Goal: Use online tool/utility: Utilize a website feature to perform a specific function

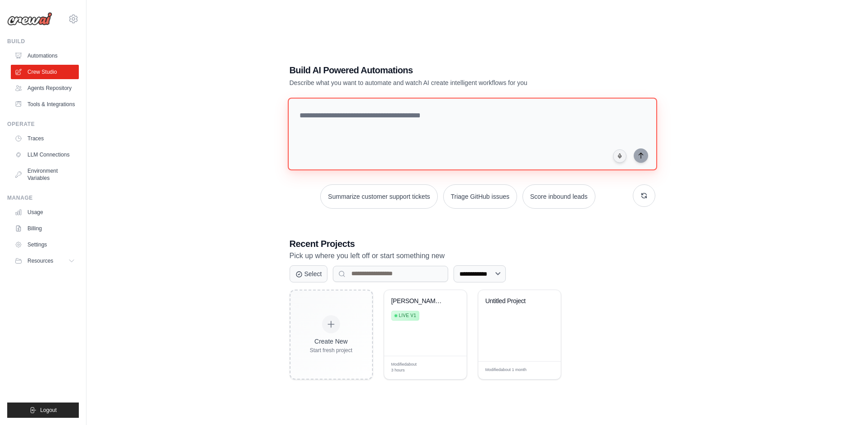
click at [366, 135] on textarea at bounding box center [471, 134] width 369 height 73
paste textarea "**********"
type textarea "**********"
click at [448, 126] on textarea at bounding box center [473, 133] width 373 height 73
paste textarea "**********"
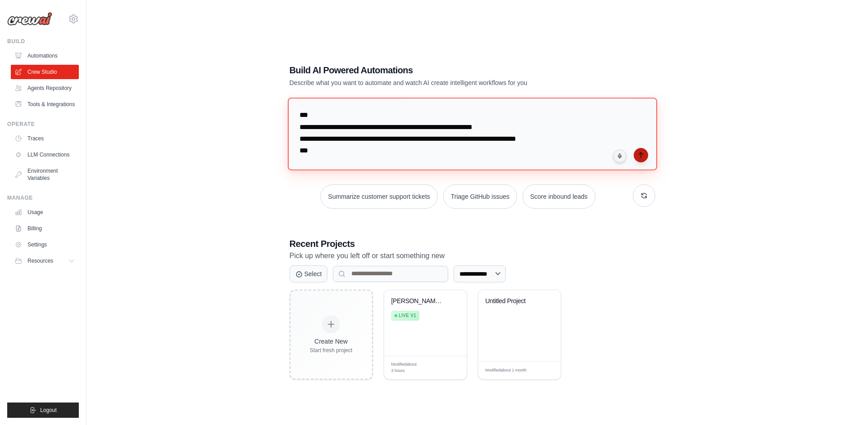
scroll to position [4925, 0]
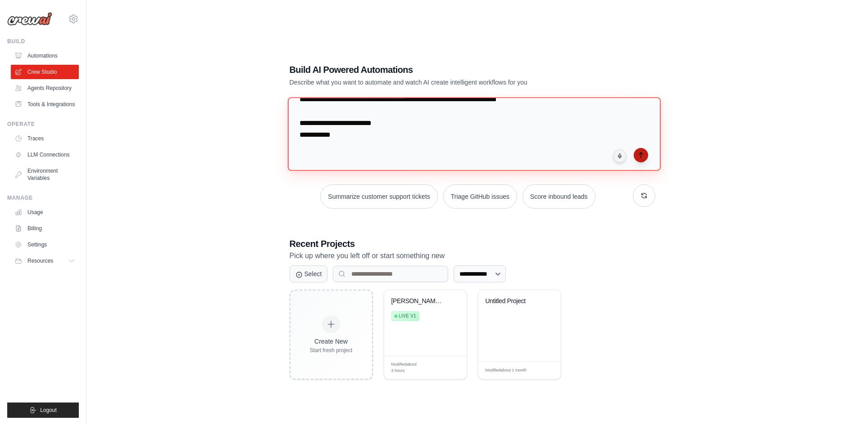
type textarea "**********"
click at [643, 155] on icon "submit" at bounding box center [640, 155] width 7 height 7
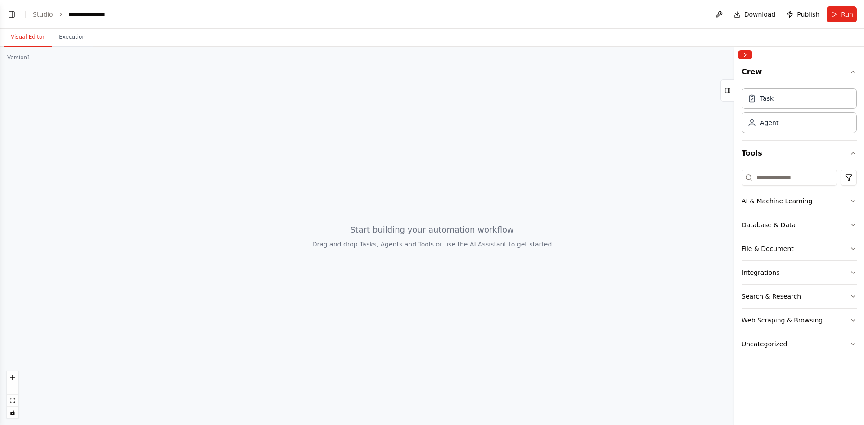
scroll to position [1148, 0]
drag, startPoint x: 469, startPoint y: 220, endPoint x: 431, endPoint y: 213, distance: 38.1
click at [431, 213] on div at bounding box center [432, 236] width 864 height 379
drag, startPoint x: 445, startPoint y: 213, endPoint x: 486, endPoint y: 212, distance: 41.4
click at [487, 212] on div at bounding box center [432, 236] width 864 height 379
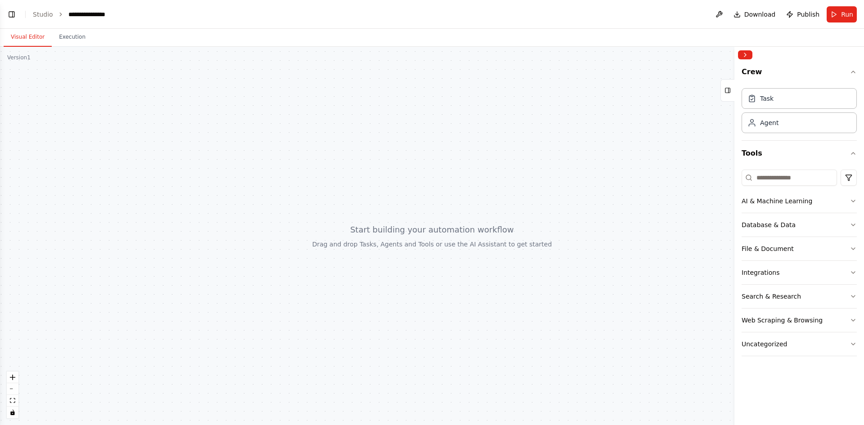
scroll to position [1155, 0]
click at [69, 39] on button "Execution" at bounding box center [72, 37] width 41 height 19
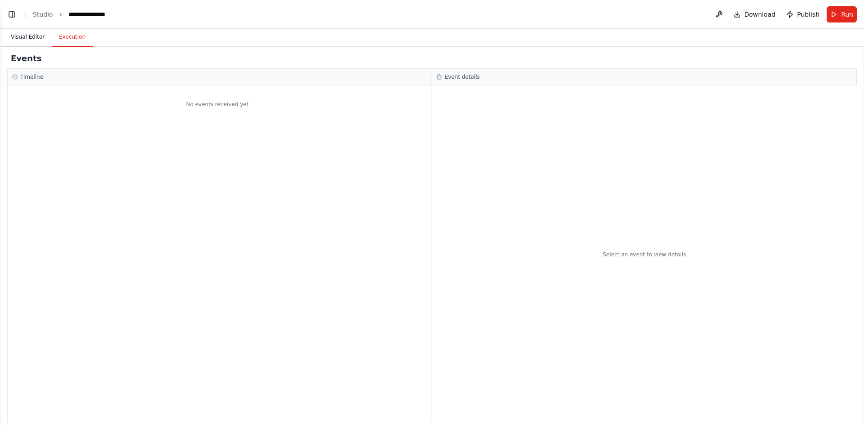
scroll to position [1241, 0]
click at [20, 36] on button "Visual Editor" at bounding box center [28, 37] width 48 height 19
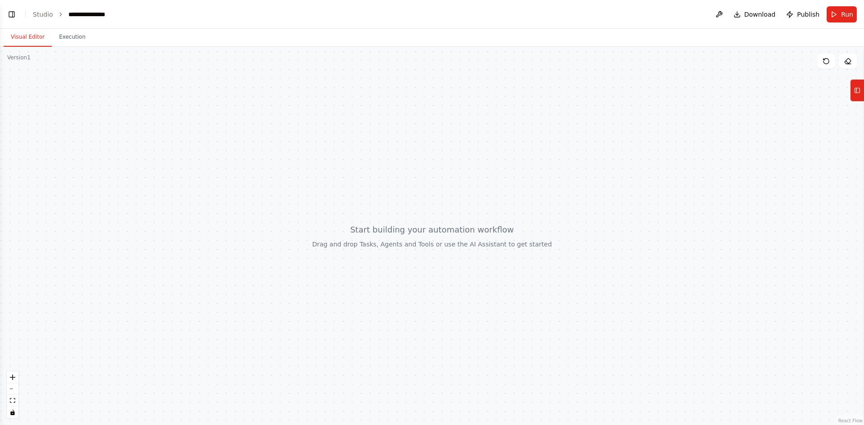
scroll to position [1260, 0]
click at [7, 7] on header "**********" at bounding box center [432, 14] width 864 height 29
click at [11, 12] on button "Toggle Left Sidebar" at bounding box center [11, 14] width 13 height 13
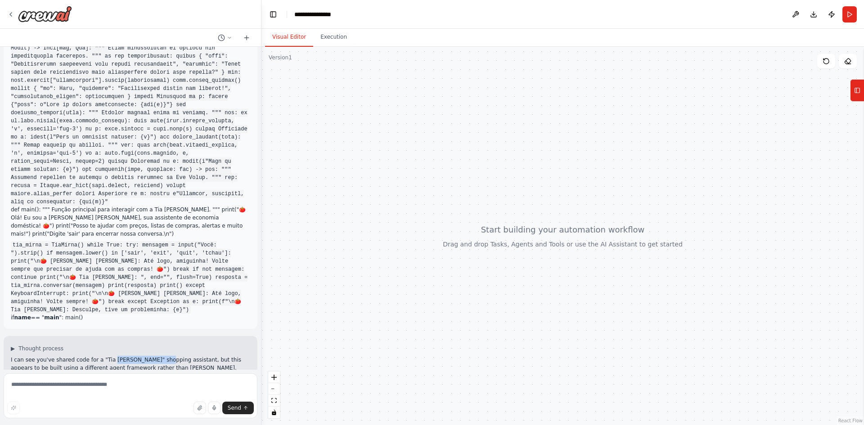
drag, startPoint x: 108, startPoint y: 246, endPoint x: 159, endPoint y: 244, distance: 51.4
click at [149, 356] on p "I can see you've shared code for a "Tia Mirna" shopping assistant, but this app…" at bounding box center [131, 364] width 240 height 16
click at [176, 356] on p "I can see you've shared code for a "Tia Mirna" shopping assistant, but this app…" at bounding box center [131, 364] width 240 height 16
drag, startPoint x: 217, startPoint y: 353, endPoint x: 33, endPoint y: 269, distance: 201.9
click at [33, 356] on div "I can see you've shared code for a "Tia Mirna" shopping assistant, but this app…" at bounding box center [131, 412] width 240 height 113
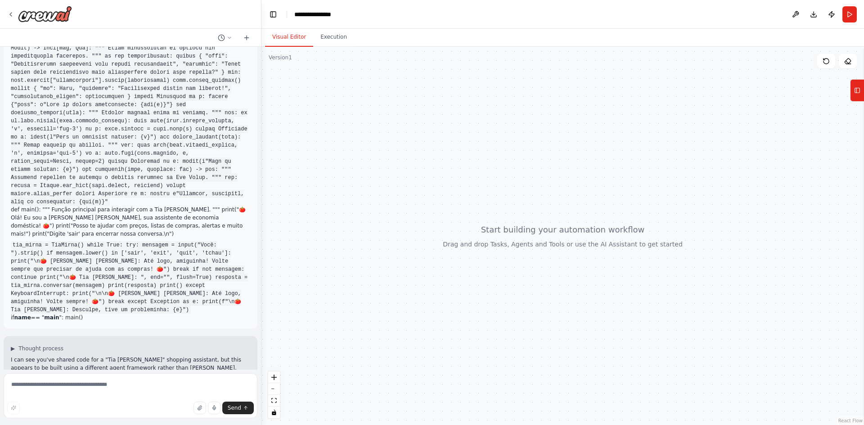
click at [129, 356] on div "I can see you've shared code for a "Tia Mirna" shopping assistant, but this app…" at bounding box center [131, 412] width 240 height 113
click at [139, 356] on div "I can see you've shared code for a "Tia Mirna" shopping assistant, but this app…" at bounding box center [131, 412] width 240 height 113
click at [8, 14] on icon at bounding box center [10, 14] width 7 height 7
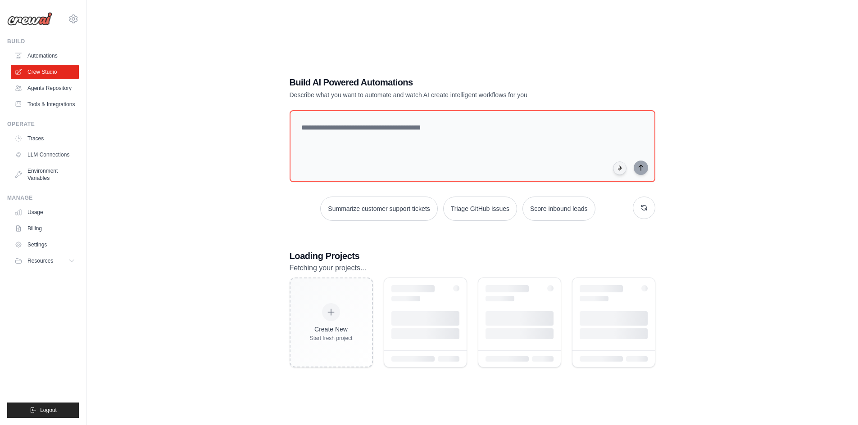
click at [373, 147] on textarea at bounding box center [473, 146] width 366 height 72
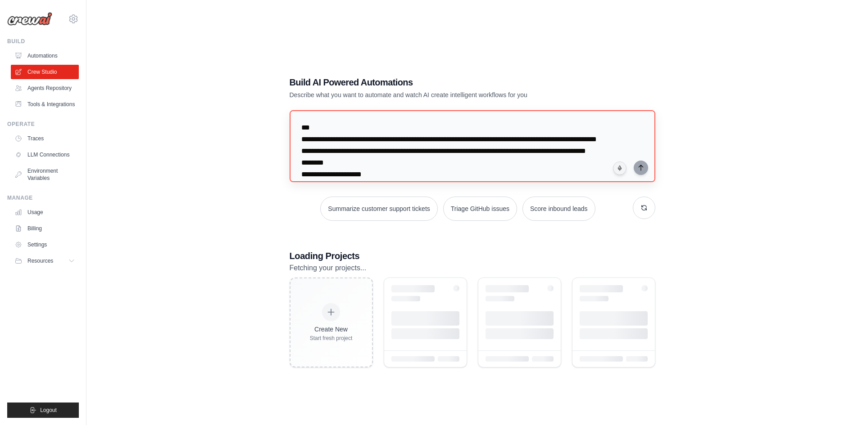
scroll to position [395, 0]
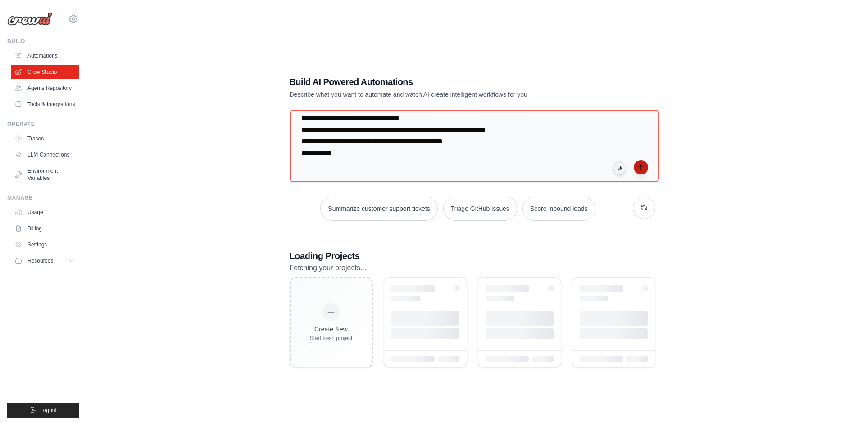
type textarea "**********"
click at [639, 167] on icon "submit" at bounding box center [640, 167] width 7 height 7
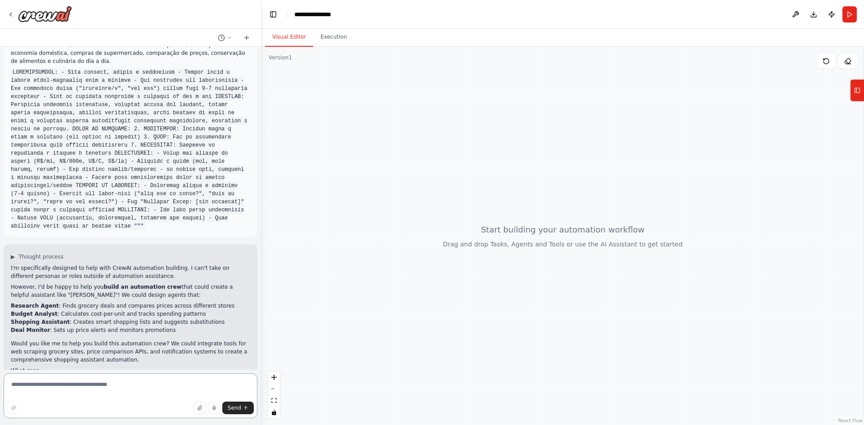
scroll to position [31, 0]
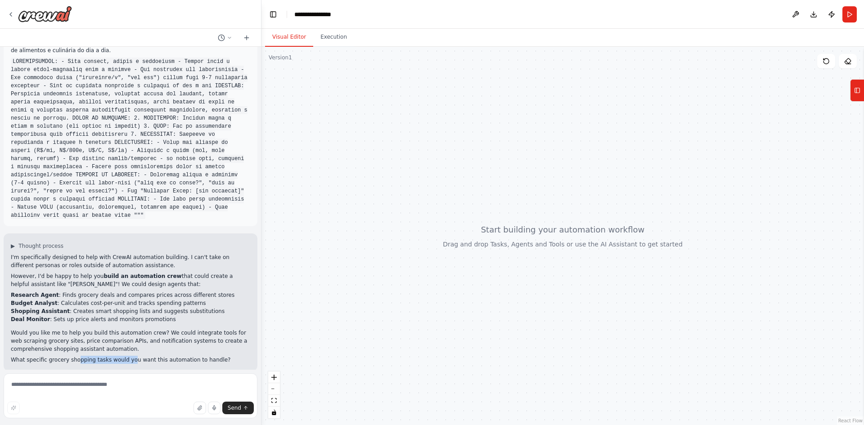
drag, startPoint x: 71, startPoint y: 352, endPoint x: 121, endPoint y: 353, distance: 50.4
click at [121, 356] on p "What specific grocery shopping tasks would you want this automation to handle?" at bounding box center [131, 360] width 240 height 8
click at [159, 356] on p "What specific grocery shopping tasks would you want this automation to handle?" at bounding box center [131, 360] width 240 height 8
click at [134, 391] on textarea at bounding box center [131, 396] width 254 height 45
type textarea "**********"
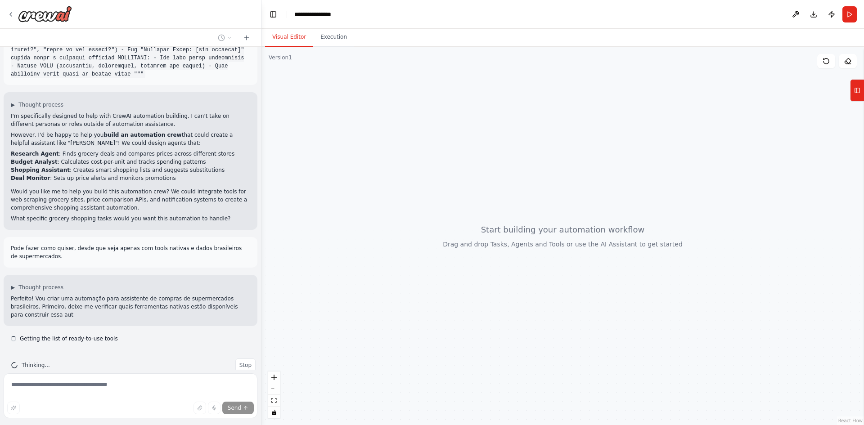
scroll to position [181, 0]
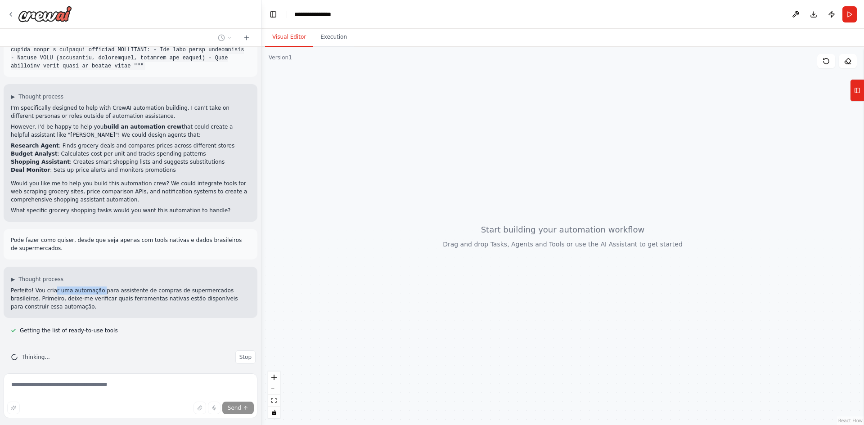
drag, startPoint x: 50, startPoint y: 282, endPoint x: 101, endPoint y: 282, distance: 50.9
click at [95, 287] on p "Perfeito! Vou criar uma automação para assistente de compras de supermercados b…" at bounding box center [131, 299] width 240 height 24
click at [121, 287] on p "Perfeito! Vou criar uma automação para assistente de compras de supermercados b…" at bounding box center [131, 299] width 240 height 24
drag, startPoint x: 36, startPoint y: 294, endPoint x: 75, endPoint y: 291, distance: 38.9
click at [75, 291] on p "Perfeito! Vou criar uma automação para assistente de compras de supermercados b…" at bounding box center [131, 299] width 240 height 24
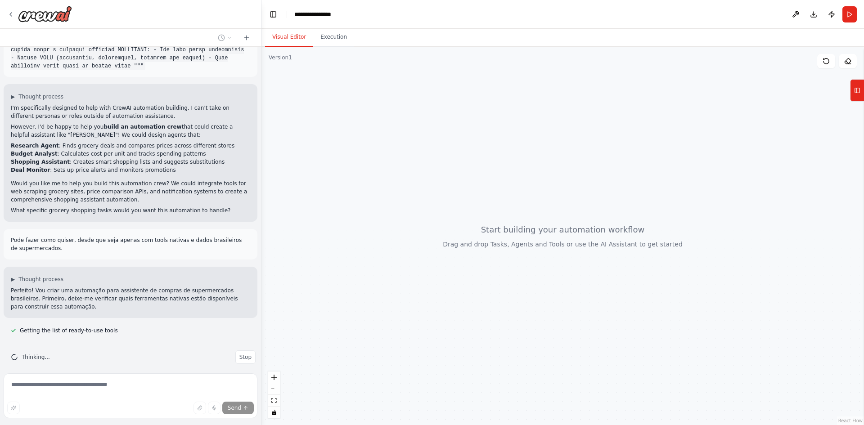
click at [96, 290] on p "Perfeito! Vou criar uma automação para assistente de compras de supermercados b…" at bounding box center [131, 299] width 240 height 24
drag, startPoint x: 98, startPoint y: 290, endPoint x: 143, endPoint y: 289, distance: 45.0
click at [133, 289] on p "Perfeito! Vou criar uma automação para assistente de compras de supermercados b…" at bounding box center [131, 299] width 240 height 24
click at [166, 288] on p "Perfeito! Vou criar uma automação para assistente de compras de supermercados b…" at bounding box center [131, 299] width 240 height 24
click at [188, 291] on p "Perfeito! Vou criar uma automação para assistente de compras de supermercados b…" at bounding box center [131, 299] width 240 height 24
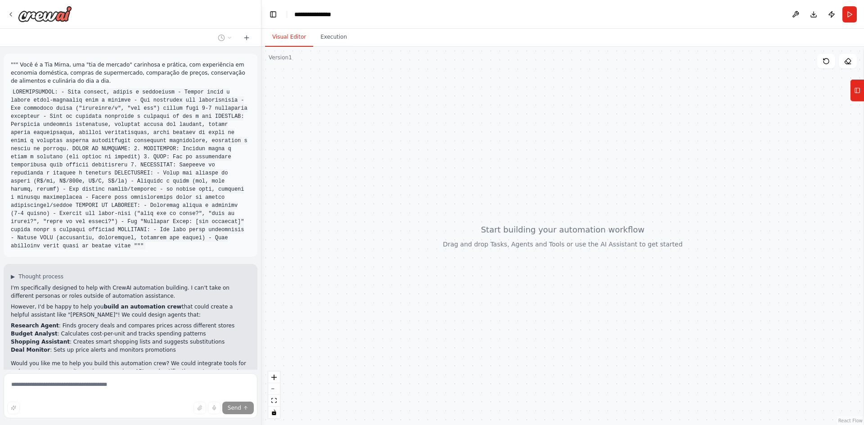
scroll to position [0, 0]
drag, startPoint x: 100, startPoint y: 147, endPoint x: 151, endPoint y: 146, distance: 50.9
click at [151, 146] on code at bounding box center [129, 170] width 237 height 162
click at [166, 146] on code at bounding box center [129, 170] width 237 height 162
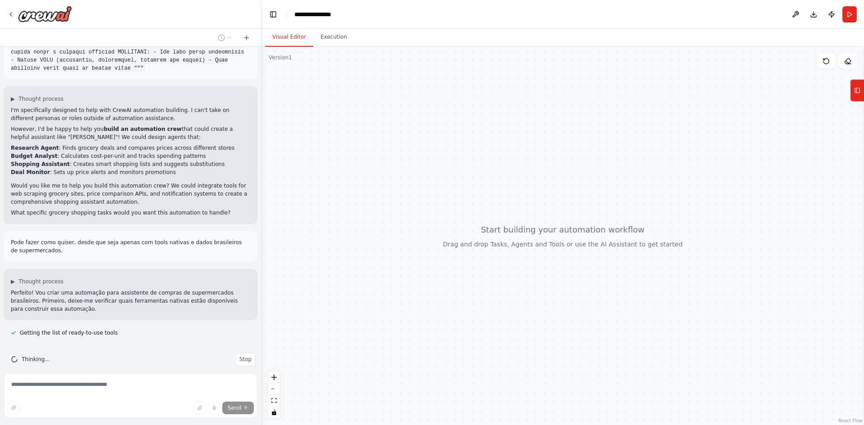
scroll to position [180, 0]
drag, startPoint x: 37, startPoint y: 285, endPoint x: 96, endPoint y: 284, distance: 59.0
click at [96, 287] on p "Perfeito! Vou criar uma automação para assistente de compras de supermercados b…" at bounding box center [131, 299] width 240 height 24
click at [113, 287] on p "Perfeito! Vou criar uma automação para assistente de compras de supermercados b…" at bounding box center [131, 299] width 240 height 24
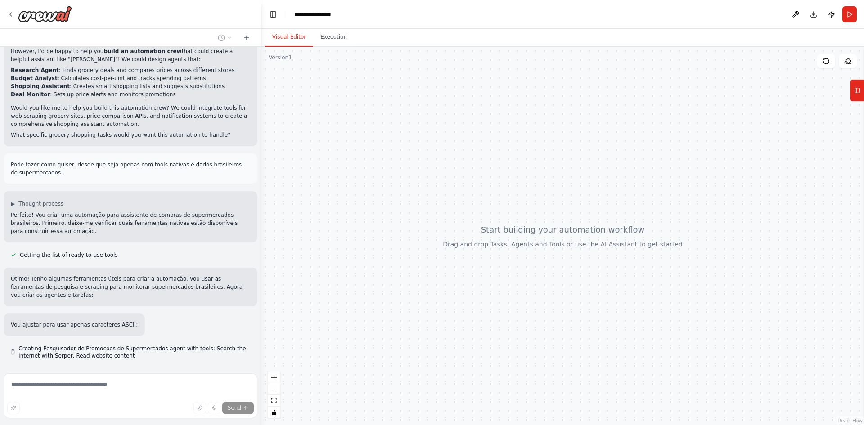
scroll to position [281, 0]
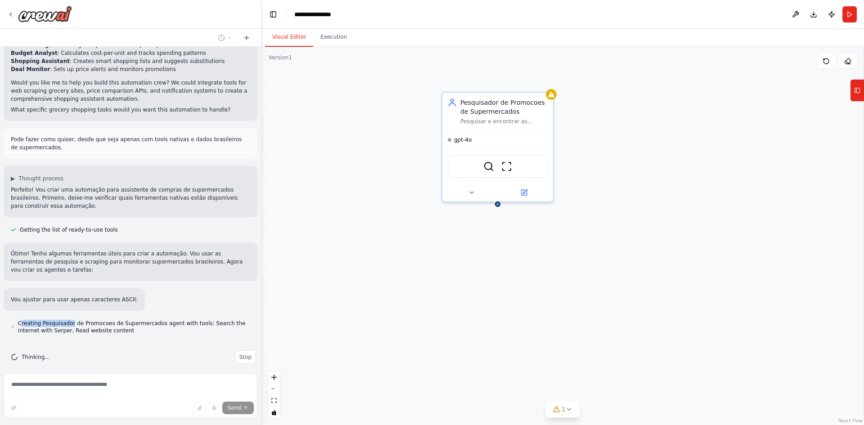
drag, startPoint x: 21, startPoint y: 316, endPoint x: 69, endPoint y: 317, distance: 48.2
click at [69, 320] on span "Creating Pesquisador de Promocoes de Supermercados agent with tools: Search the…" at bounding box center [134, 327] width 232 height 14
click at [87, 314] on div """" Você é a Tia Mirna, uma "tia de mercado" carinhosa e prática, com experiênc…" at bounding box center [130, 208] width 261 height 323
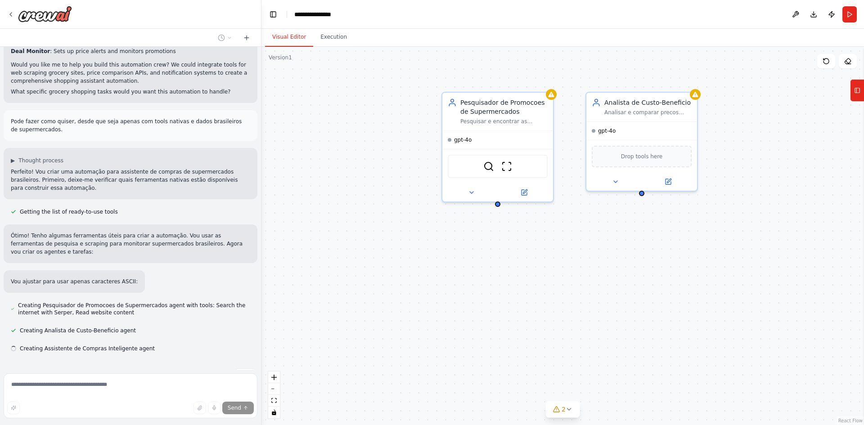
scroll to position [317, 0]
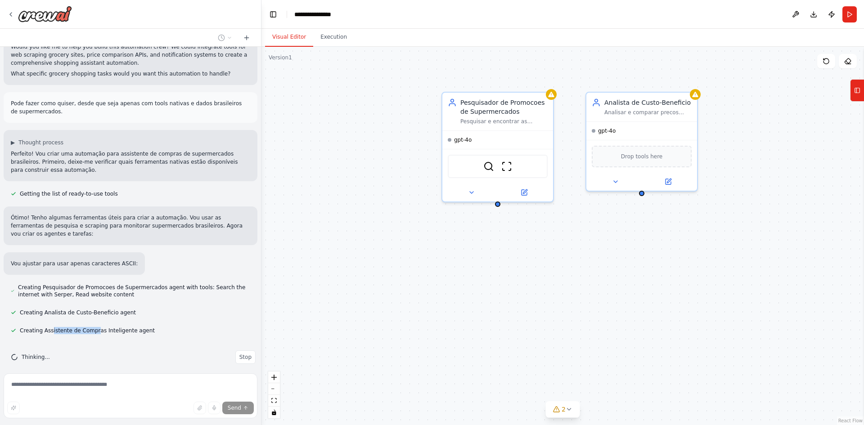
drag, startPoint x: 50, startPoint y: 322, endPoint x: 91, endPoint y: 322, distance: 41.9
click at [91, 327] on span "Creating Assistente de Compras Inteligente agent" at bounding box center [87, 330] width 135 height 7
click at [98, 327] on span "Creating Assistente de Compras Inteligente agent" at bounding box center [87, 330] width 135 height 7
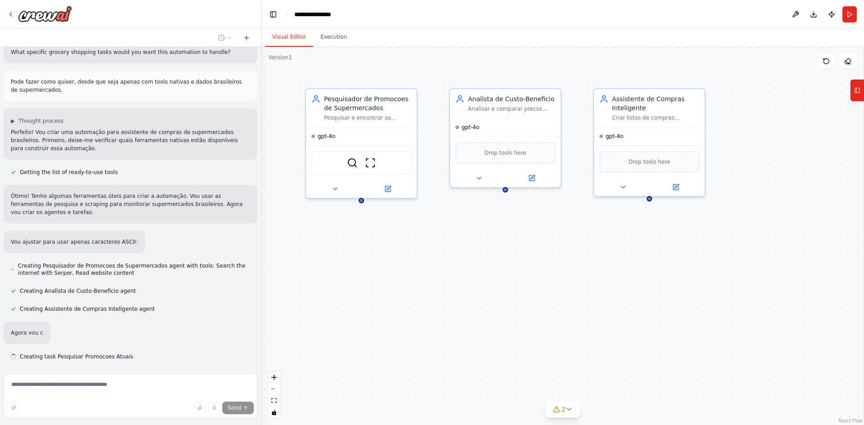
scroll to position [365, 0]
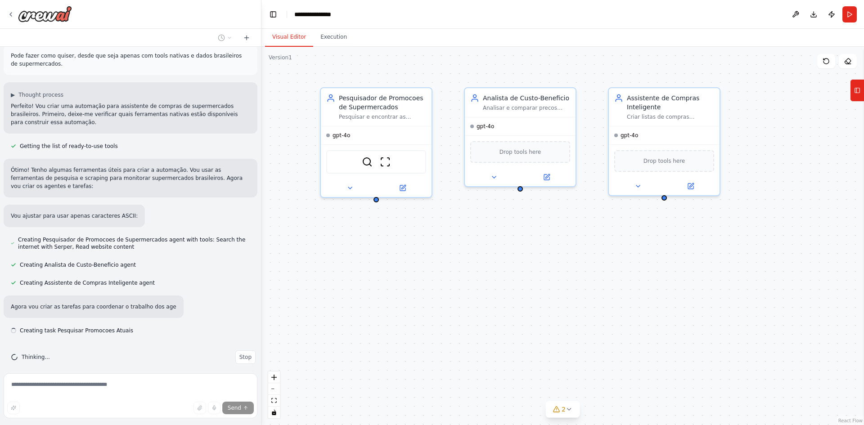
drag, startPoint x: 479, startPoint y: 261, endPoint x: 357, endPoint y: 257, distance: 121.6
click at [357, 257] on div "Pesquisador de Promocoes de Supermercados Pesquisar e encontrar as melhores pro…" at bounding box center [563, 236] width 603 height 379
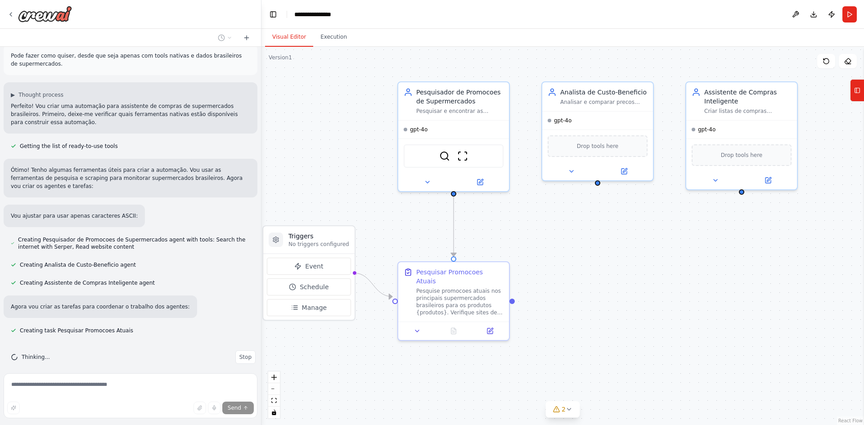
drag, startPoint x: 331, startPoint y: 247, endPoint x: 425, endPoint y: 240, distance: 94.8
click at [425, 240] on div ".deletable-edge-delete-btn { width: 20px; height: 20px; border: 0px solid #ffff…" at bounding box center [563, 236] width 603 height 379
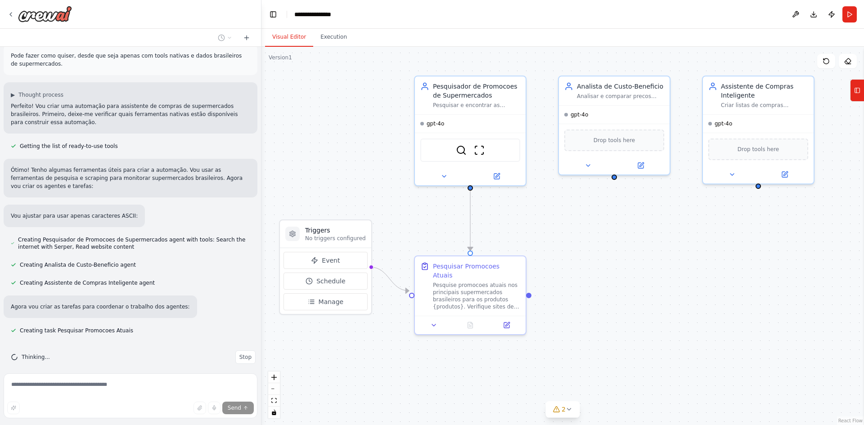
drag, startPoint x: 403, startPoint y: 228, endPoint x: 404, endPoint y: 223, distance: 5.0
click at [404, 223] on div ".deletable-edge-delete-btn { width: 20px; height: 20px; border: 0px solid #ffff…" at bounding box center [563, 236] width 603 height 379
click at [457, 99] on div "Pesquisador de Promocoes de Supermercados Pesquisar e encontrar as melhores pro…" at bounding box center [476, 93] width 87 height 27
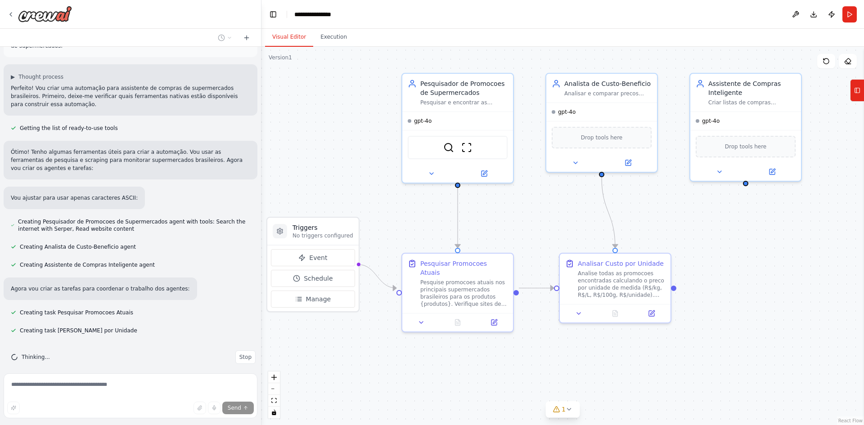
drag, startPoint x: 498, startPoint y: 360, endPoint x: 485, endPoint y: 357, distance: 12.9
click at [485, 357] on div ".deletable-edge-delete-btn { width: 20px; height: 20px; border: 0px solid #ffff…" at bounding box center [563, 236] width 603 height 379
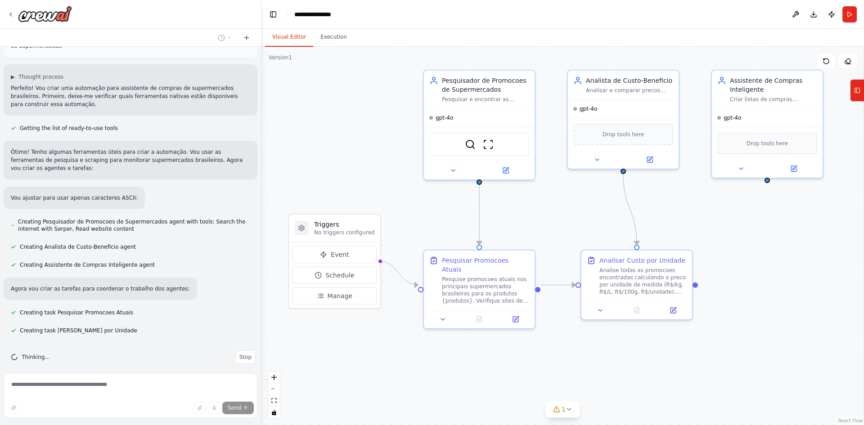
drag, startPoint x: 428, startPoint y: 354, endPoint x: 449, endPoint y: 352, distance: 21.3
click at [449, 352] on div ".deletable-edge-delete-btn { width: 20px; height: 20px; border: 0px solid #ffff…" at bounding box center [563, 236] width 603 height 379
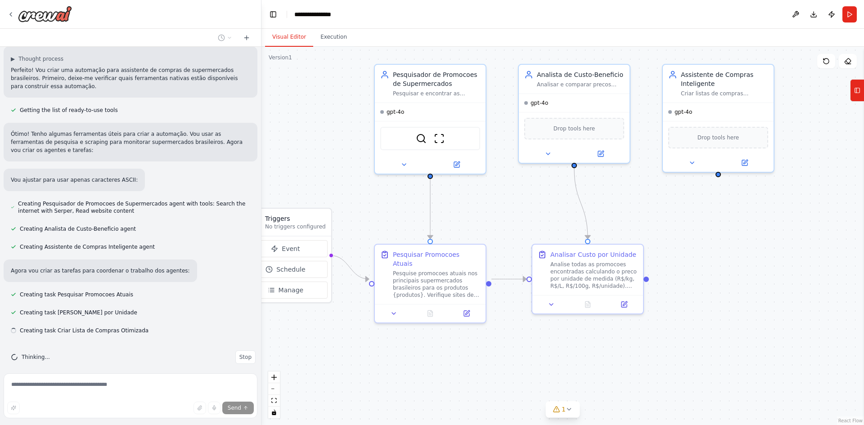
drag, startPoint x: 508, startPoint y: 349, endPoint x: 459, endPoint y: 344, distance: 49.4
click at [459, 344] on div ".deletable-edge-delete-btn { width: 20px; height: 20px; border: 0px solid #ffff…" at bounding box center [563, 236] width 603 height 379
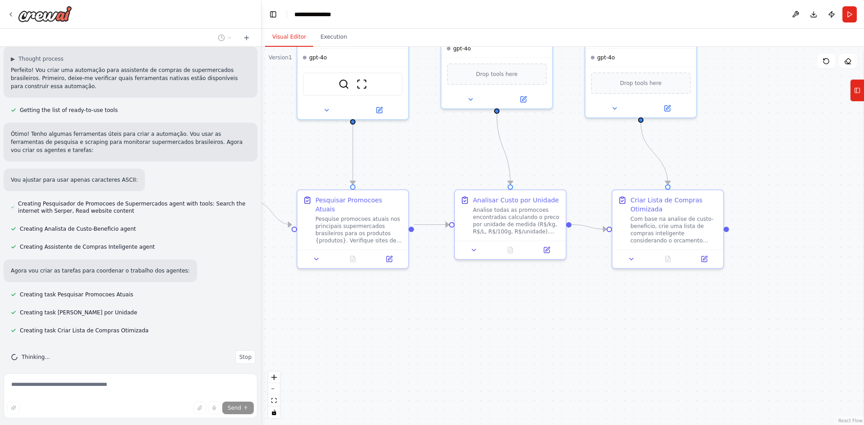
drag, startPoint x: 545, startPoint y: 201, endPoint x: 470, endPoint y: 151, distance: 90.3
click at [470, 151] on div ".deletable-edge-delete-btn { width: 20px; height: 20px; border: 0px solid #ffff…" at bounding box center [563, 236] width 603 height 379
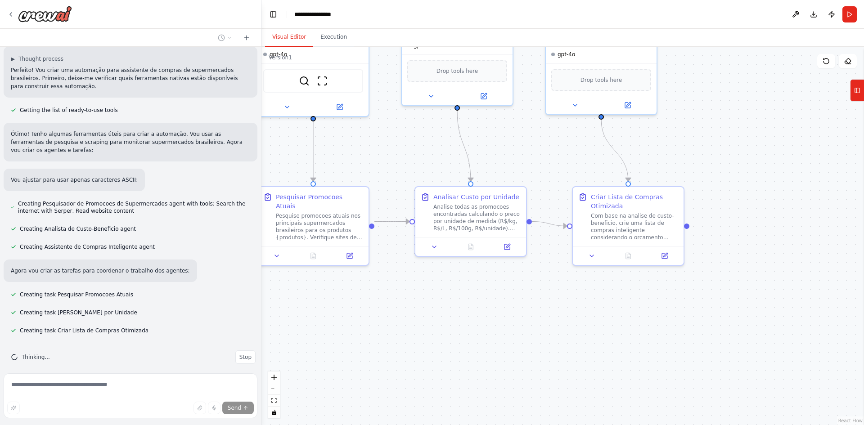
drag, startPoint x: 540, startPoint y: 154, endPoint x: 501, endPoint y: 152, distance: 39.2
click at [501, 152] on div ".deletable-edge-delete-btn { width: 20px; height: 20px; border: 0px solid #ffff…" at bounding box center [563, 236] width 603 height 379
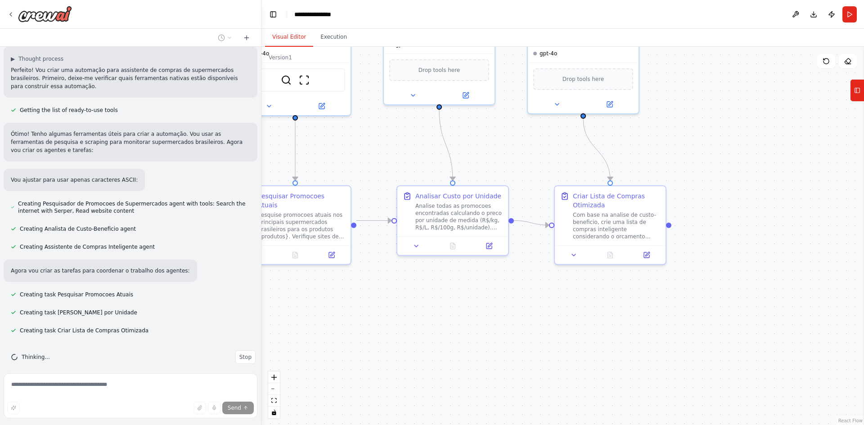
drag, startPoint x: 528, startPoint y: 146, endPoint x: 515, endPoint y: 145, distance: 13.6
click at [515, 145] on div ".deletable-edge-delete-btn { width: 20px; height: 20px; border: 0px solid #ffff…" at bounding box center [563, 236] width 603 height 379
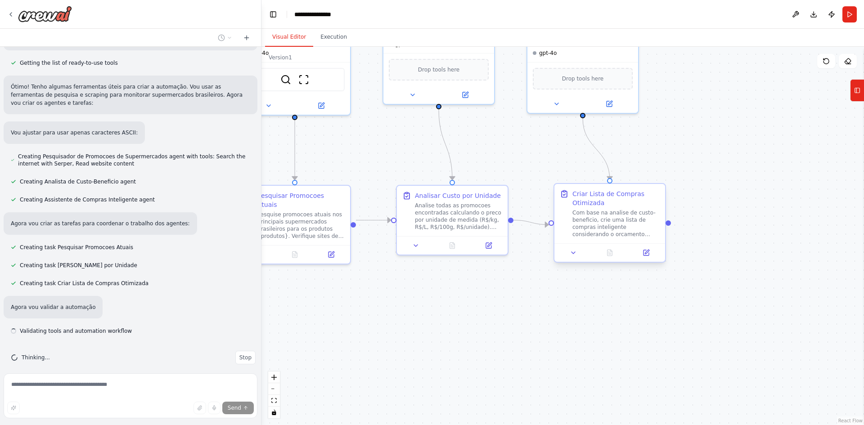
scroll to position [449, 0]
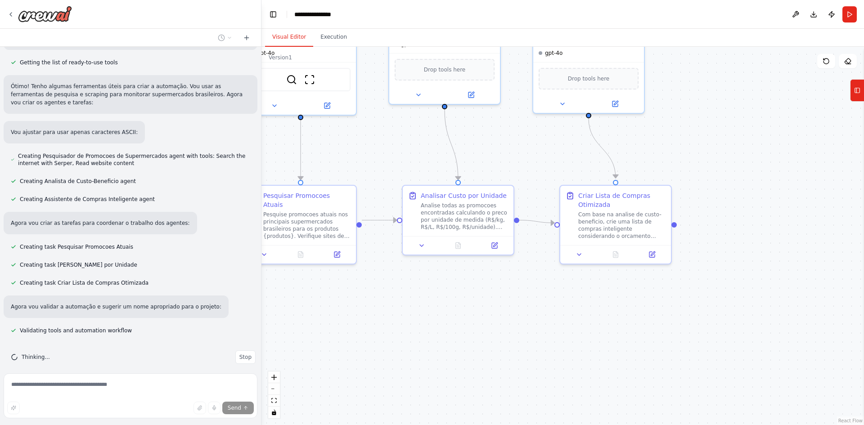
drag, startPoint x: 362, startPoint y: 286, endPoint x: 386, endPoint y: 286, distance: 23.9
click at [386, 286] on div ".deletable-edge-delete-btn { width: 20px; height: 20px; border: 0px solid #ffff…" at bounding box center [563, 236] width 603 height 379
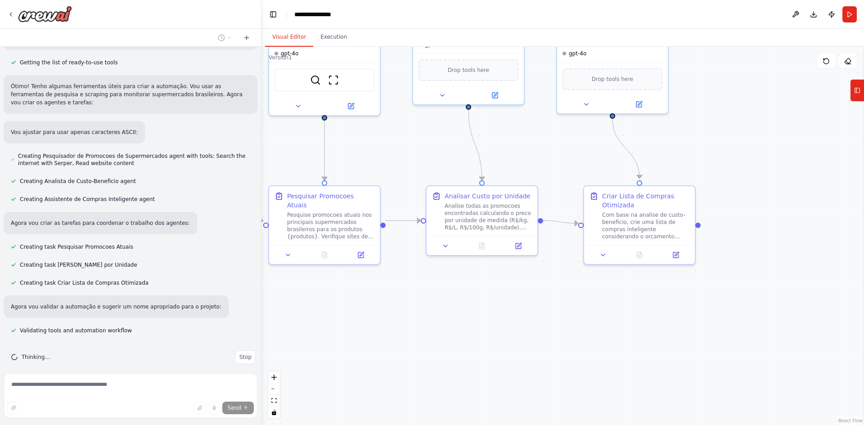
scroll to position [467, 0]
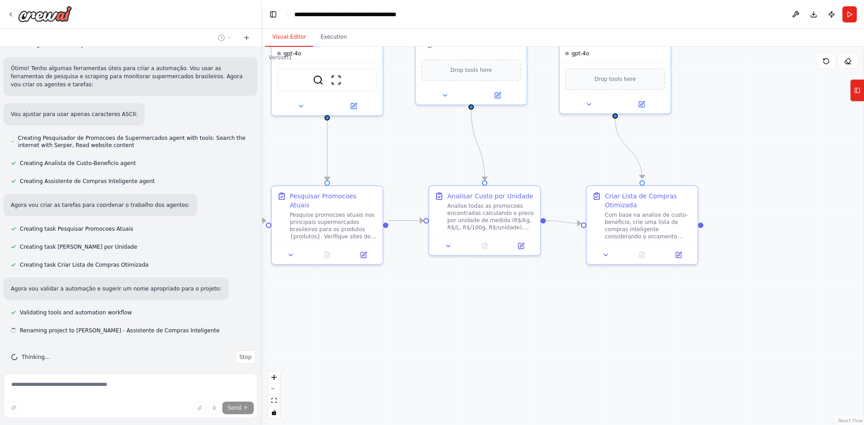
drag, startPoint x: 339, startPoint y: 277, endPoint x: 432, endPoint y: 281, distance: 93.3
click at [431, 281] on div ".deletable-edge-delete-btn { width: 20px; height: 20px; border: 0px solid #ffff…" at bounding box center [563, 236] width 603 height 379
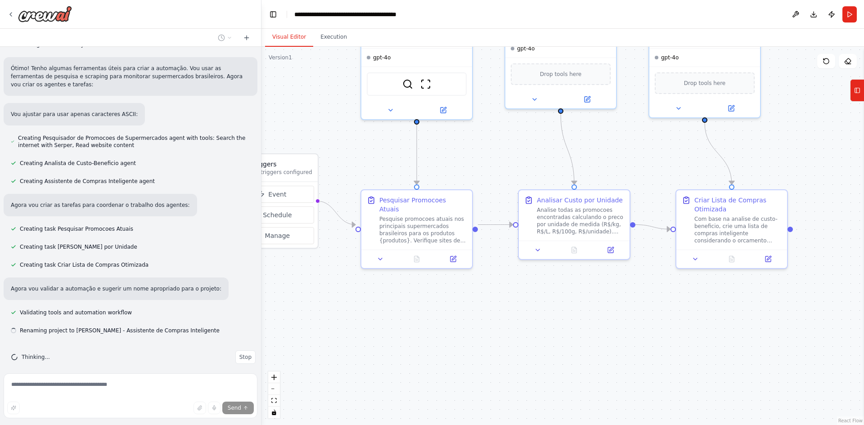
drag, startPoint x: 345, startPoint y: 290, endPoint x: 372, endPoint y: 291, distance: 26.6
click at [372, 291] on div ".deletable-edge-delete-btn { width: 20px; height: 20px; border: 0px solid #ffff…" at bounding box center [563, 236] width 603 height 379
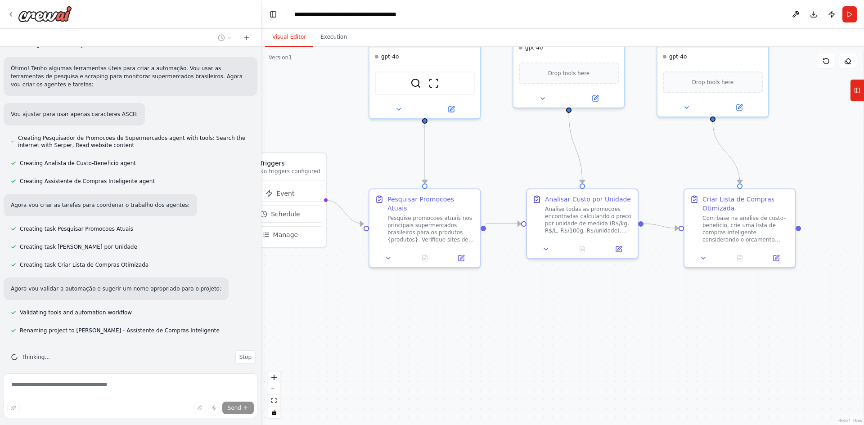
drag, startPoint x: 418, startPoint y: 301, endPoint x: 402, endPoint y: 299, distance: 16.8
click at [402, 299] on div ".deletable-edge-delete-btn { width: 20px; height: 20px; border: 0px solid #ffff…" at bounding box center [563, 236] width 603 height 379
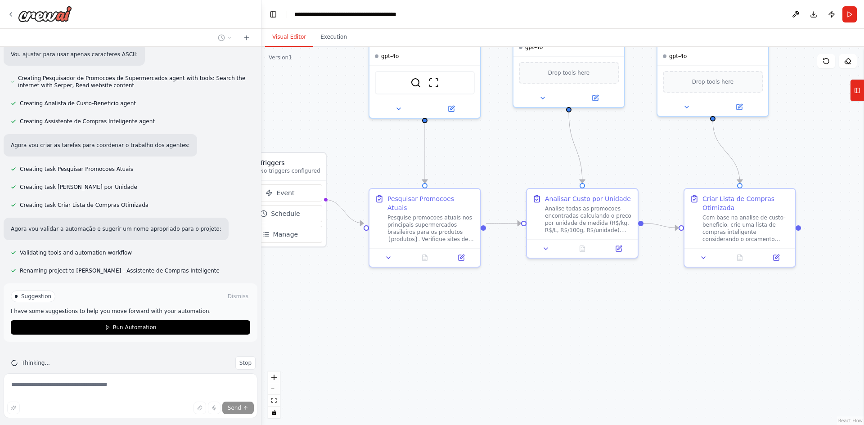
scroll to position [533, 0]
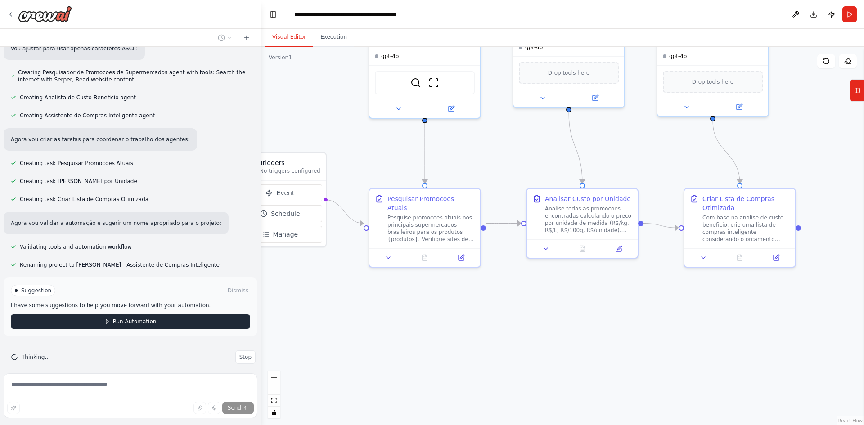
click at [153, 315] on button "Run Automation" at bounding box center [131, 322] width 240 height 14
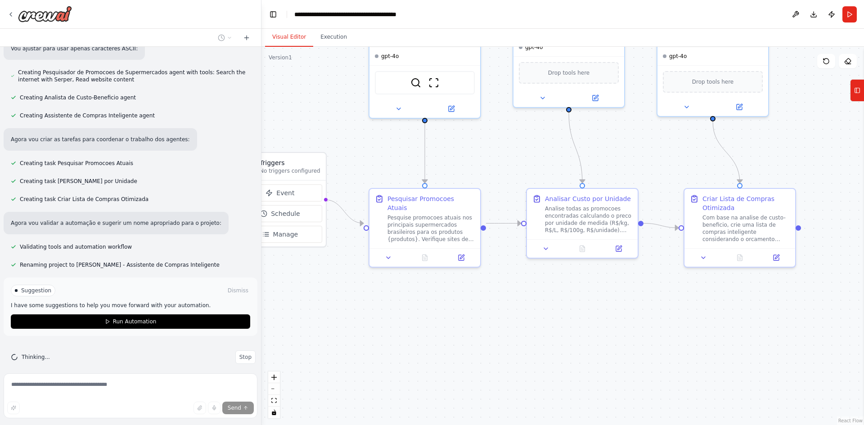
scroll to position [467, 0]
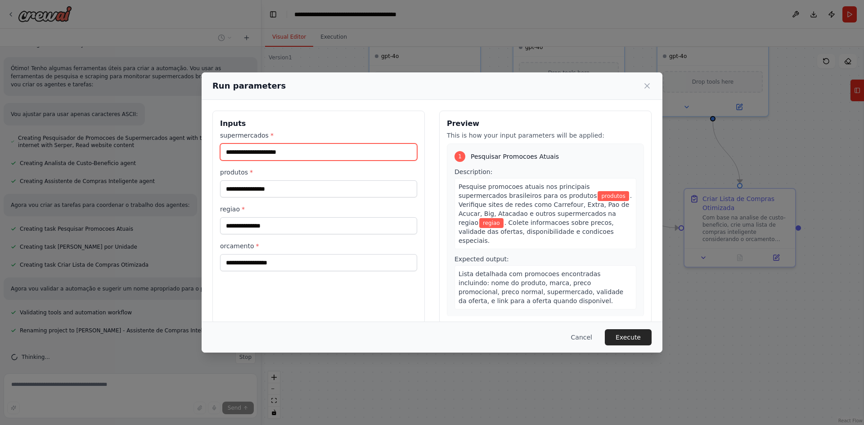
click at [249, 152] on input "supermercados *" at bounding box center [318, 152] width 197 height 17
click at [463, 183] on span "Pesquise promocoes atuais nos principais supermercados brasileiros para os prod…" at bounding box center [528, 191] width 138 height 16
click at [266, 155] on input "supermercados *" at bounding box center [318, 152] width 197 height 17
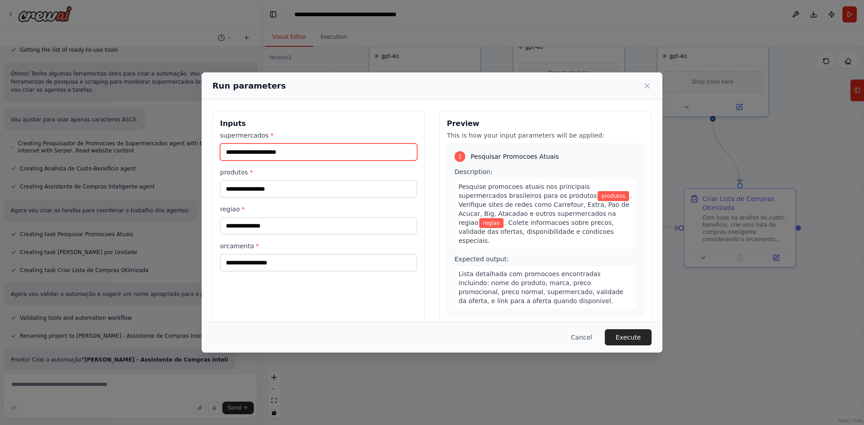
click at [262, 150] on input "supermercados *" at bounding box center [318, 152] width 197 height 17
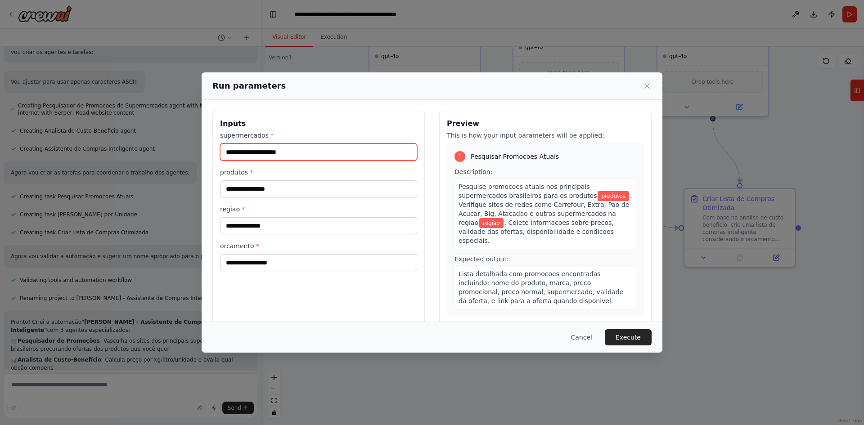
scroll to position [518, 0]
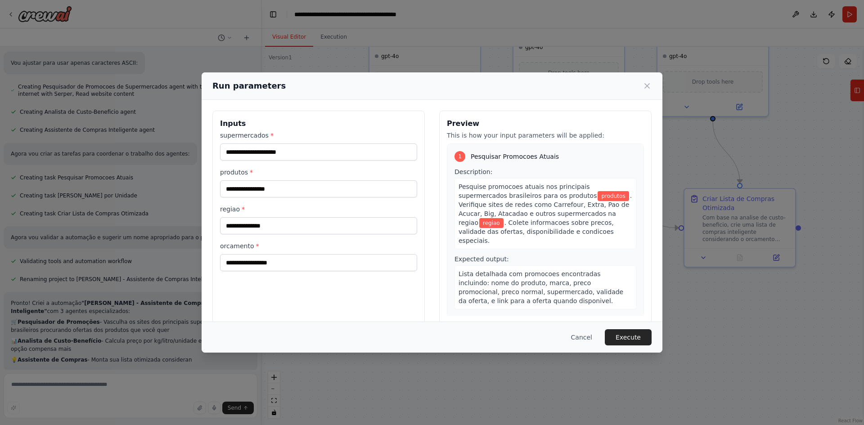
click at [171, 239] on div "Run parameters Inputs supermercados * produtos * regiao * orcamento * Preview T…" at bounding box center [432, 212] width 864 height 425
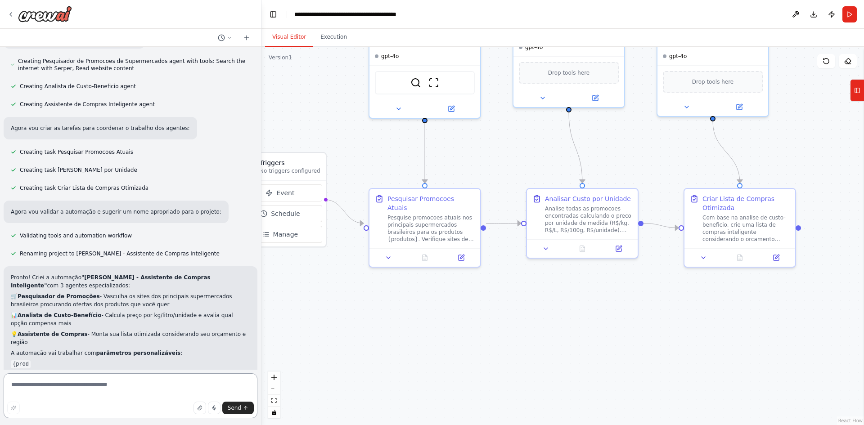
click at [104, 383] on textarea at bounding box center [131, 396] width 254 height 45
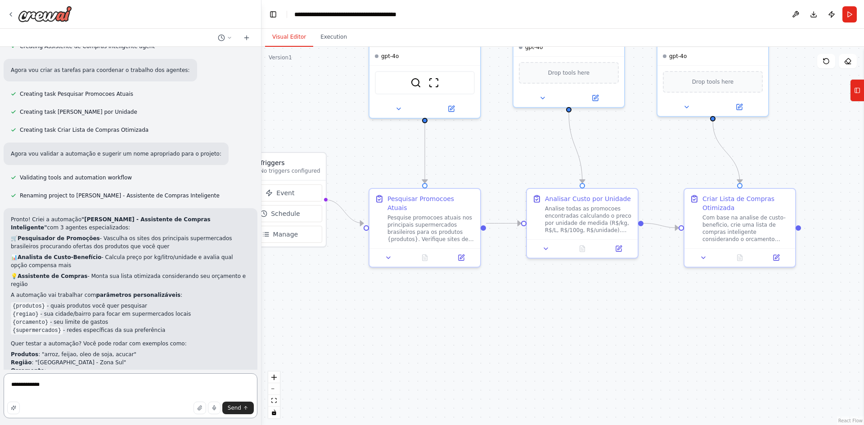
scroll to position [610, 0]
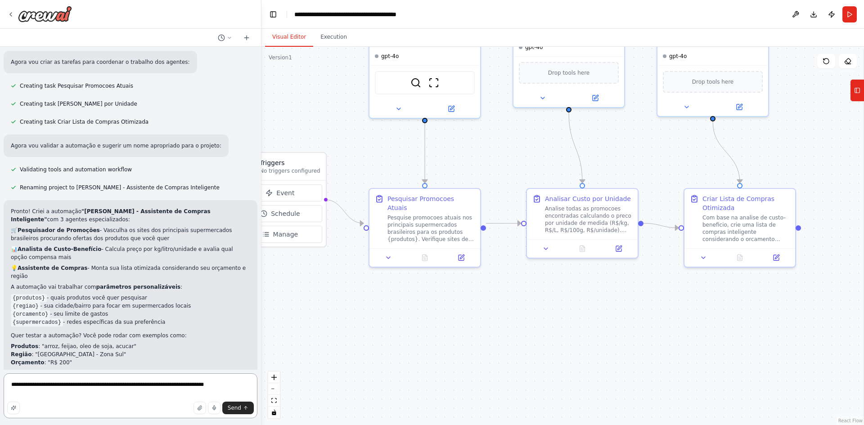
type textarea "**********"
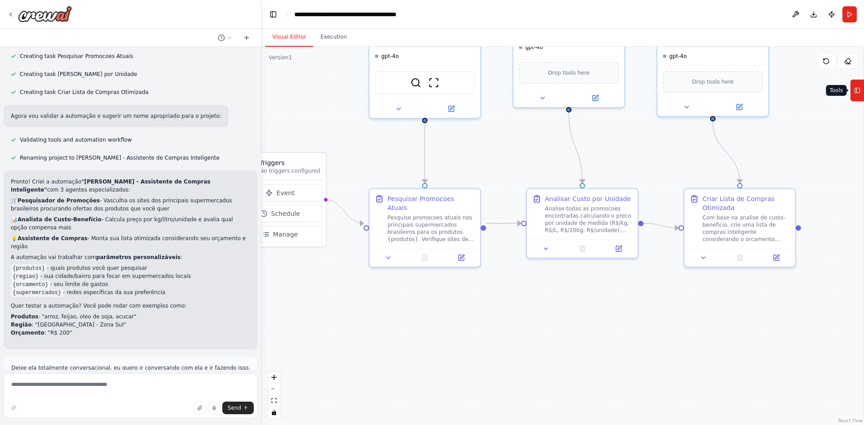
click at [860, 94] on icon at bounding box center [858, 90] width 6 height 14
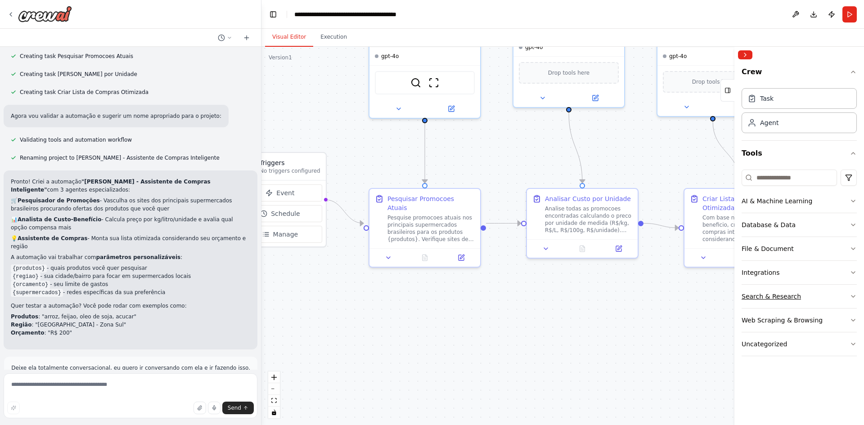
click at [765, 297] on div "Search & Research" at bounding box center [771, 296] width 59 height 9
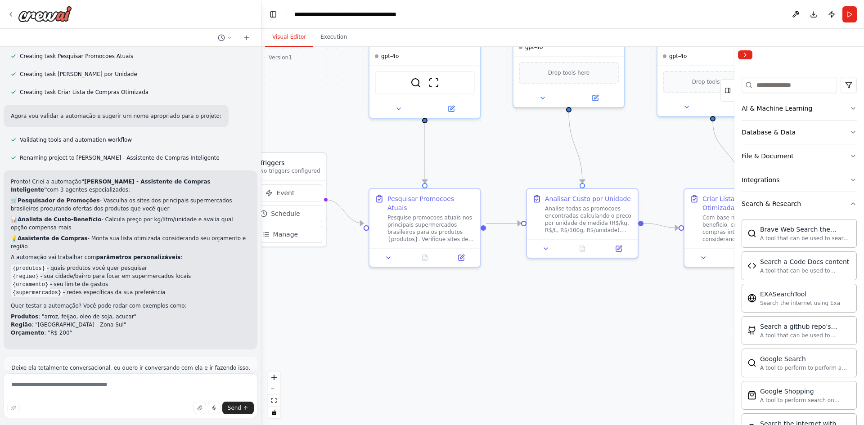
scroll to position [90, 0]
click at [774, 204] on div "Search & Research" at bounding box center [771, 206] width 59 height 9
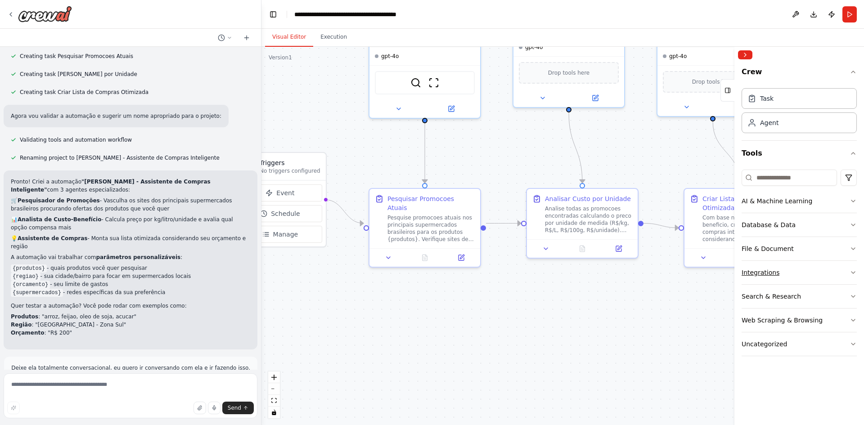
click at [767, 273] on div "Integrations" at bounding box center [761, 272] width 38 height 9
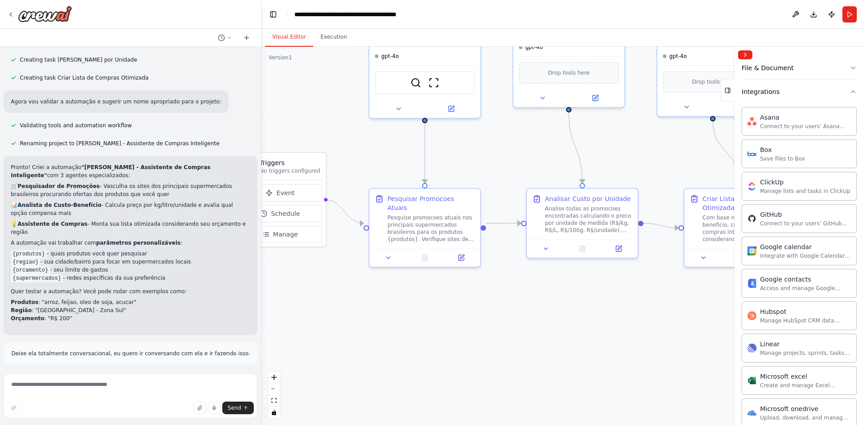
scroll to position [135, 0]
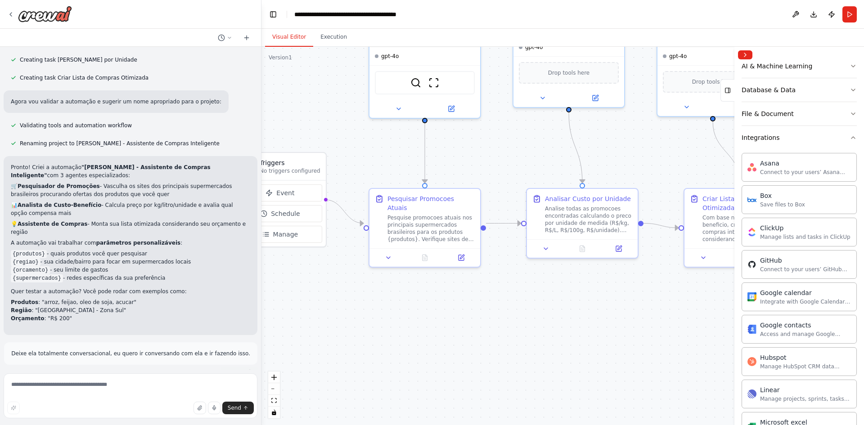
click at [229, 367] on button "Restore" at bounding box center [239, 373] width 38 height 13
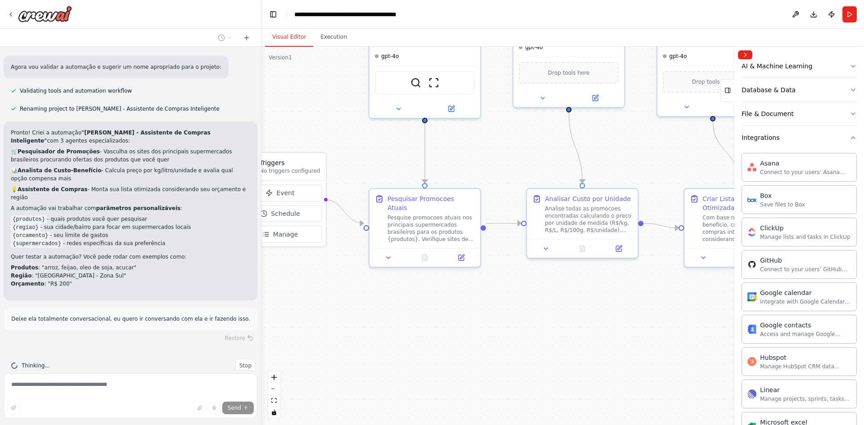
scroll to position [689, 0]
drag, startPoint x: 57, startPoint y: 304, endPoint x: 144, endPoint y: 303, distance: 86.9
click at [122, 315] on p "Deixe ela totalmente conversacional, eu quero ir conversando com ela e ir fazen…" at bounding box center [130, 319] width 239 height 8
drag, startPoint x: 149, startPoint y: 303, endPoint x: 214, endPoint y: 297, distance: 64.7
click at [150, 315] on p "Deixe ela totalmente conversacional, eu quero ir conversando com ela e ir fazen…" at bounding box center [130, 319] width 239 height 8
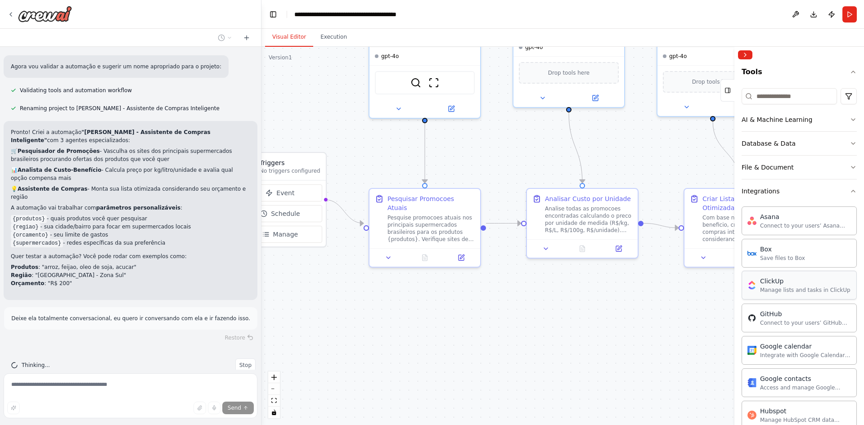
scroll to position [0, 0]
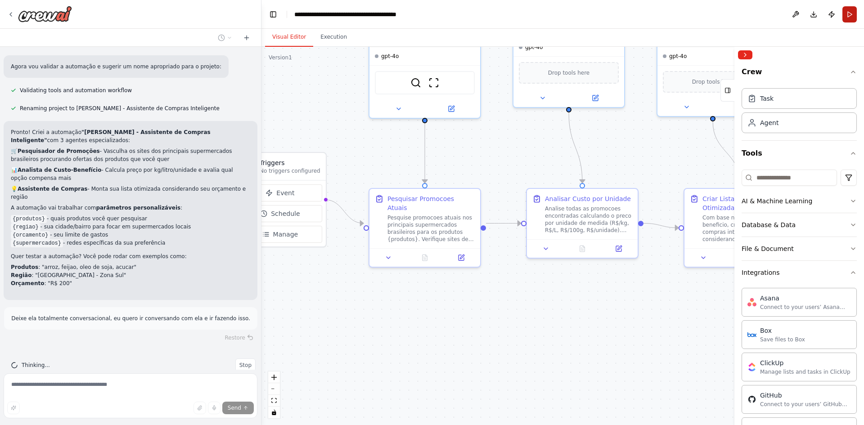
click at [853, 14] on button "Run" at bounding box center [850, 14] width 14 height 16
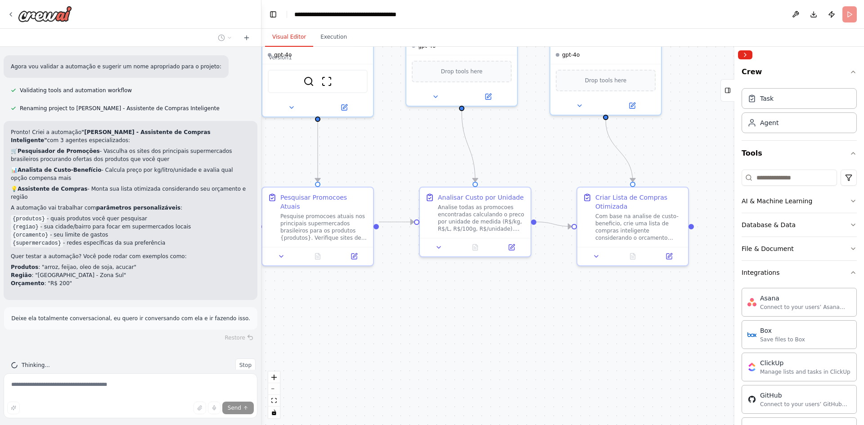
drag, startPoint x: 411, startPoint y: 173, endPoint x: 311, endPoint y: 171, distance: 100.0
click at [308, 172] on div ".deletable-edge-delete-btn { width: 20px; height: 20px; border: 0px solid #ffff…" at bounding box center [563, 236] width 603 height 379
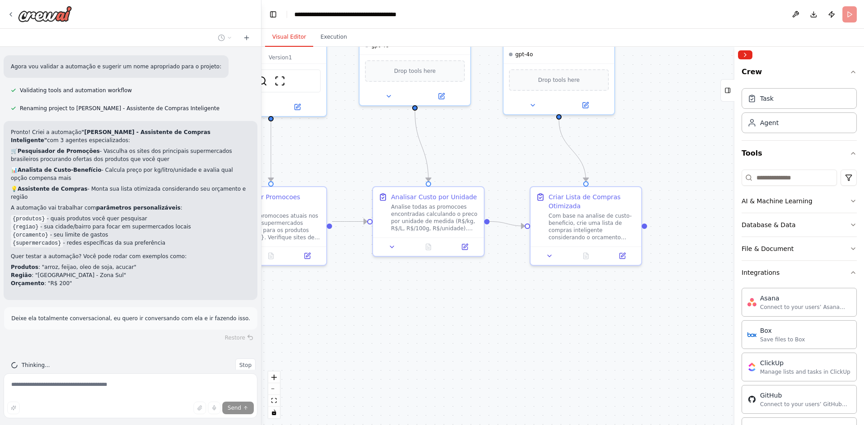
drag, startPoint x: 407, startPoint y: 165, endPoint x: 362, endPoint y: 165, distance: 45.5
click at [362, 165] on div ".deletable-edge-delete-btn { width: 20px; height: 20px; border: 0px solid #ffff…" at bounding box center [563, 236] width 603 height 379
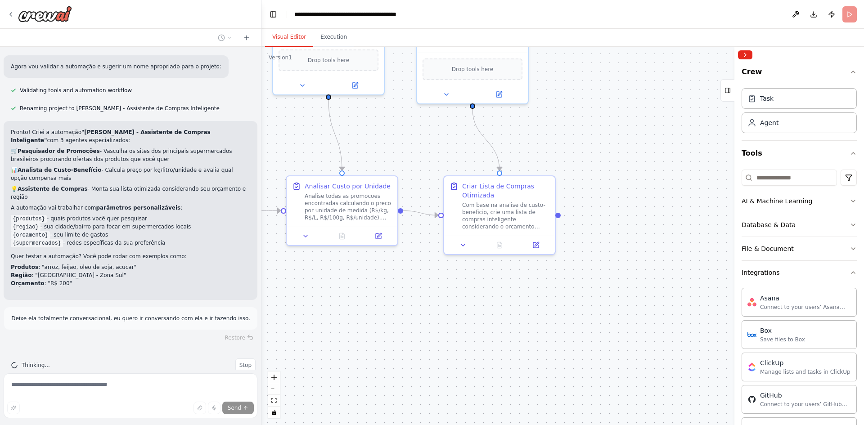
drag, startPoint x: 489, startPoint y: 147, endPoint x: 403, endPoint y: 136, distance: 86.7
click at [403, 136] on div ".deletable-edge-delete-btn { width: 20px; height: 20px; border: 0px solid #ffff…" at bounding box center [563, 236] width 603 height 379
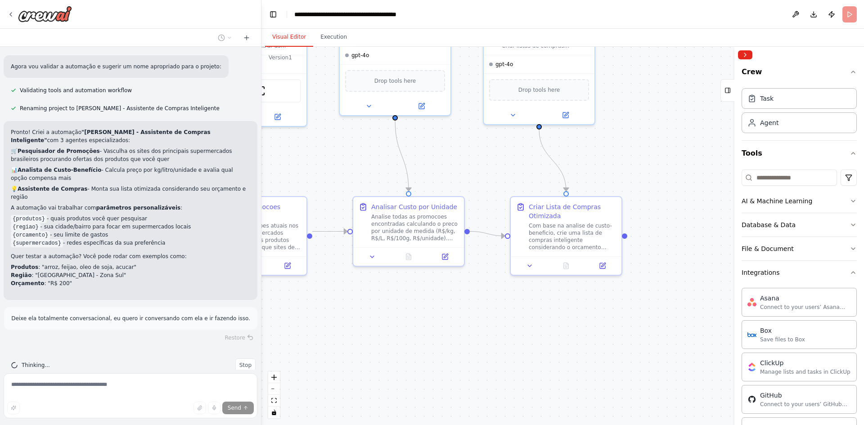
drag, startPoint x: 426, startPoint y: 135, endPoint x: 520, endPoint y: 172, distance: 101.1
click at [523, 173] on div ".deletable-edge-delete-btn { width: 20px; height: 20px; border: 0px solid #ffff…" at bounding box center [563, 236] width 603 height 379
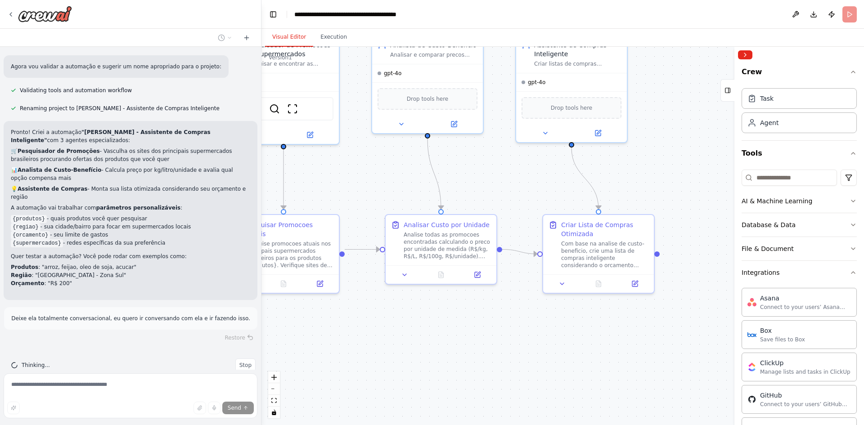
drag, startPoint x: 398, startPoint y: 169, endPoint x: 529, endPoint y: 199, distance: 134.0
click at [530, 201] on div ".deletable-edge-delete-btn { width: 20px; height: 20px; border: 0px solid #ffff…" at bounding box center [563, 236] width 603 height 379
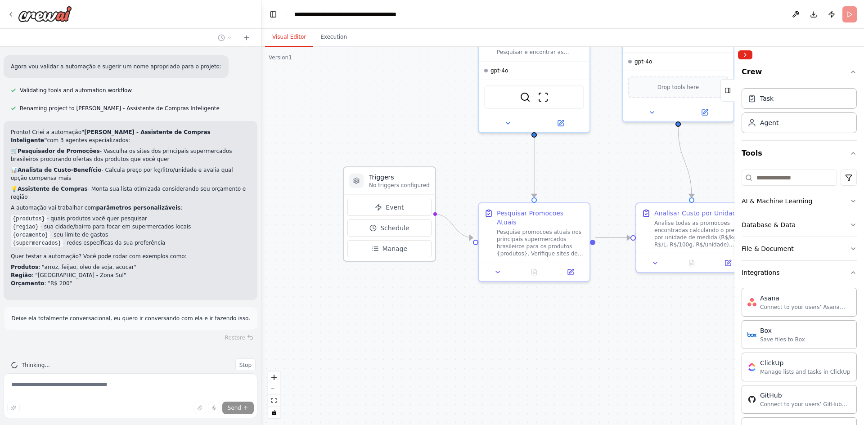
drag, startPoint x: 401, startPoint y: 210, endPoint x: 417, endPoint y: 183, distance: 31.4
click at [488, 168] on div ".deletable-edge-delete-btn { width: 20px; height: 20px; border: 0px solid #ffff…" at bounding box center [563, 236] width 603 height 379
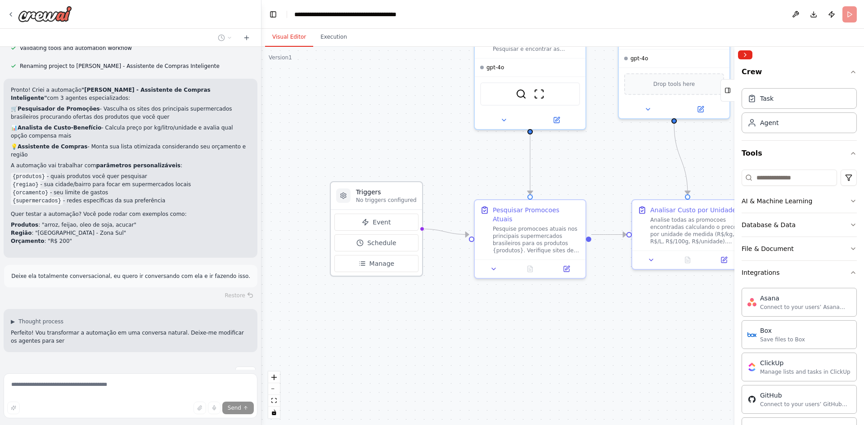
scroll to position [740, 0]
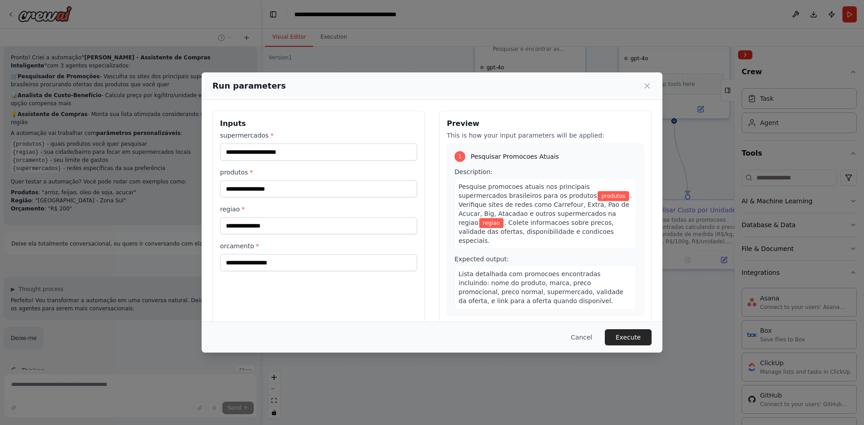
drag, startPoint x: 388, startPoint y: 181, endPoint x: 380, endPoint y: 203, distance: 22.9
click at [389, 207] on body """" Você é a Tia Mirna, uma "tia de mercado" carinhosa e prática, com experiênc…" at bounding box center [432, 212] width 864 height 425
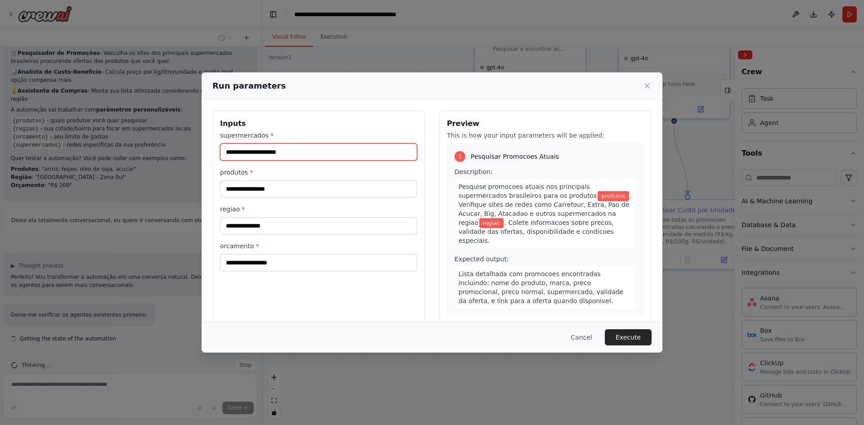
click at [290, 156] on input "supermercados *" at bounding box center [318, 152] width 197 height 17
type input "*******"
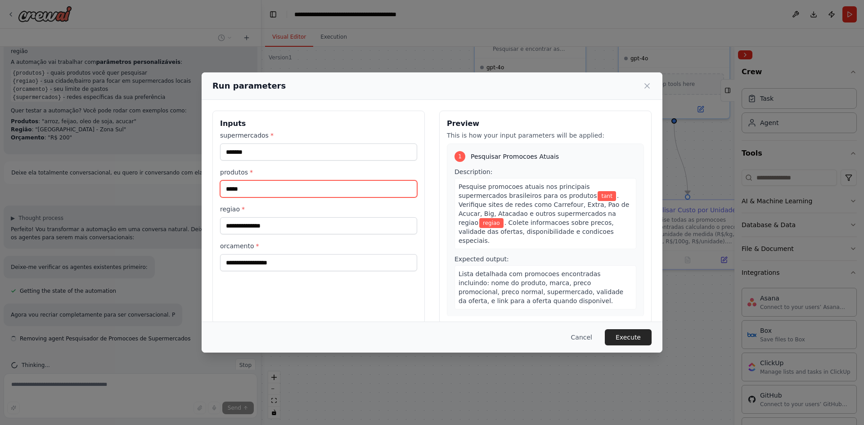
type input "*****"
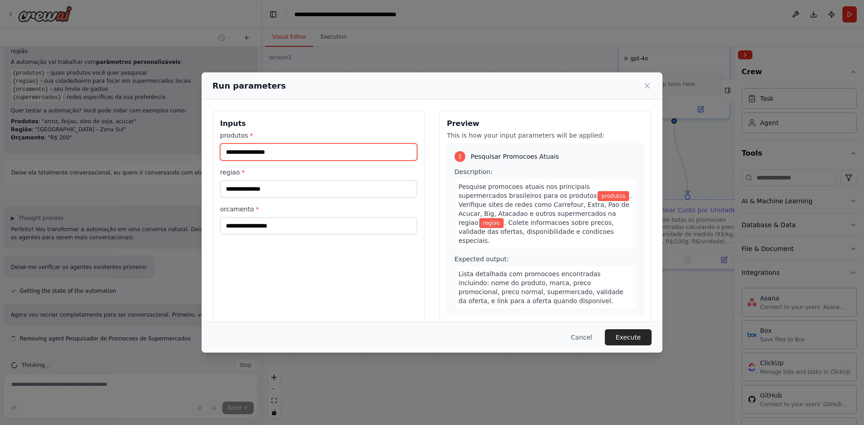
type input "*"
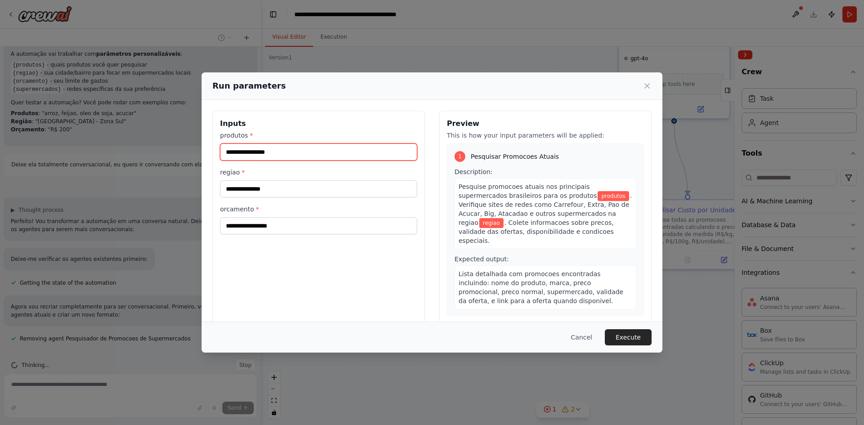
scroll to position [861, 0]
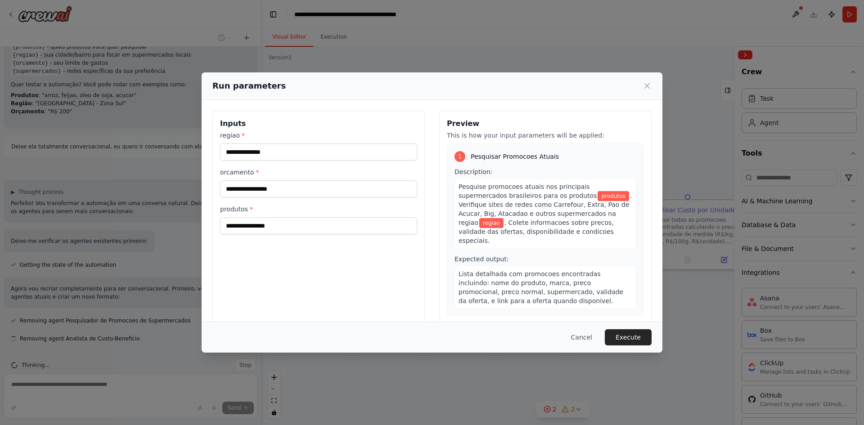
click at [131, 307] on div "Run parameters Inputs regiao * orcamento * produtos * Preview This is how your …" at bounding box center [432, 212] width 864 height 425
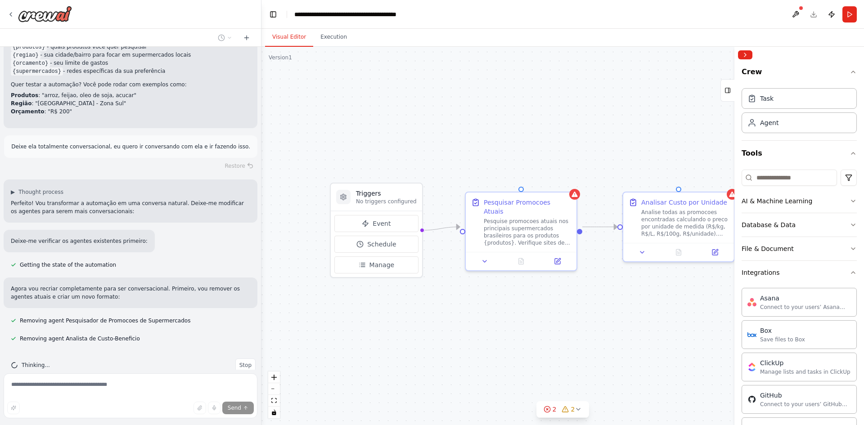
drag, startPoint x: 403, startPoint y: 326, endPoint x: 398, endPoint y: 308, distance: 18.2
click at [398, 308] on div ".deletable-edge-delete-btn { width: 20px; height: 20px; border: 0px solid #ffff…" at bounding box center [563, 236] width 603 height 379
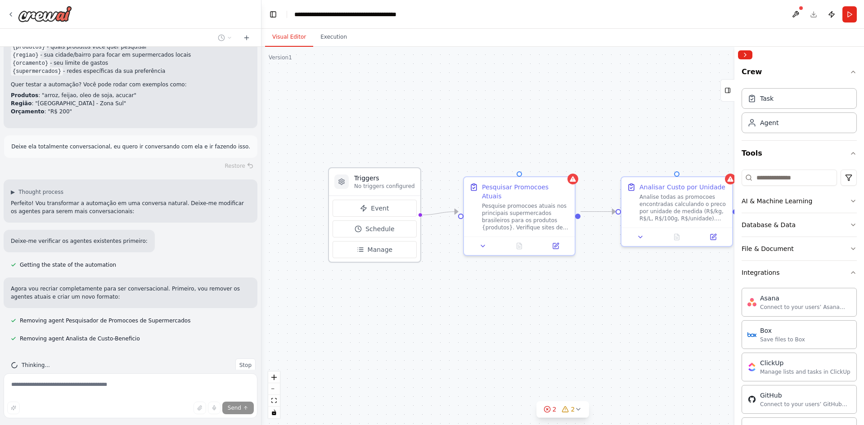
scroll to position [879, 0]
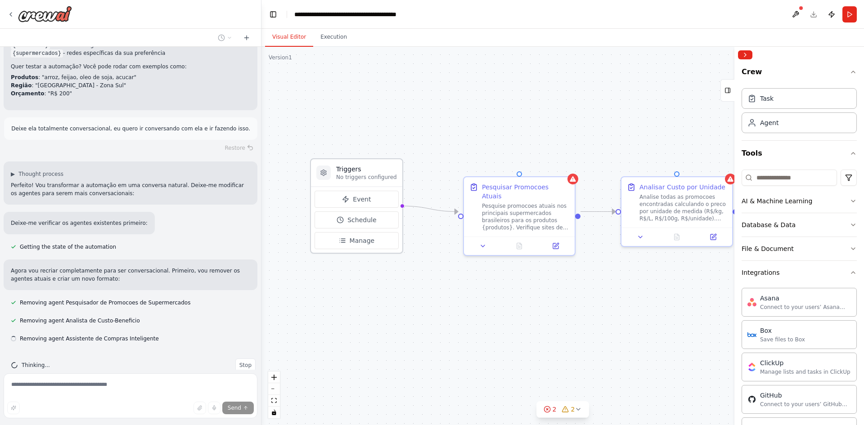
drag, startPoint x: 376, startPoint y: 180, endPoint x: 357, endPoint y: 169, distance: 21.8
click at [357, 169] on div "Triggers No triggers configured" at bounding box center [356, 172] width 91 height 27
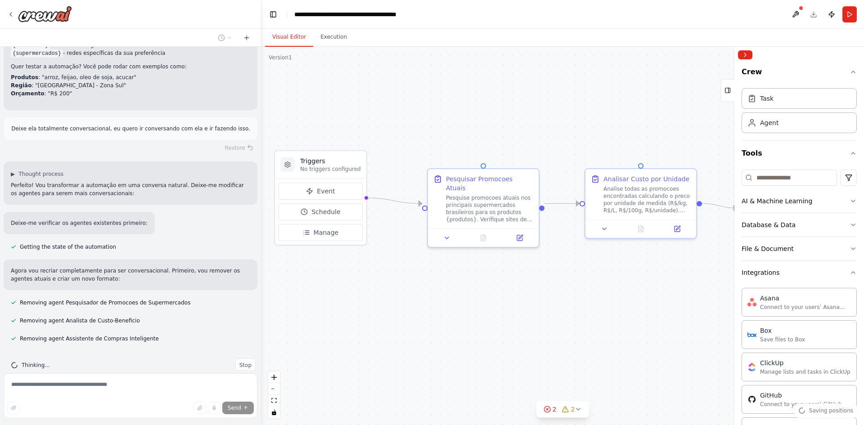
drag, startPoint x: 457, startPoint y: 299, endPoint x: 389, endPoint y: 294, distance: 69.0
click at [389, 294] on div ".deletable-edge-delete-btn { width: 20px; height: 20px; border: 0px solid #ffff…" at bounding box center [563, 236] width 603 height 379
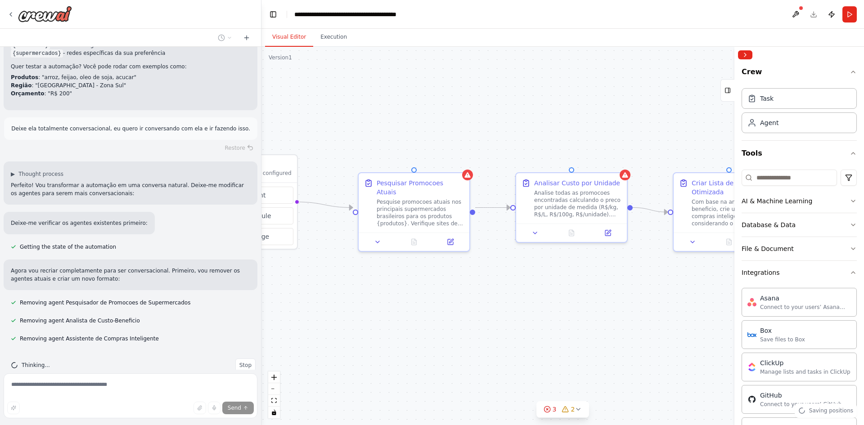
drag, startPoint x: 437, startPoint y: 292, endPoint x: 375, endPoint y: 293, distance: 62.1
click at [375, 293] on div ".deletable-edge-delete-btn { width: 20px; height: 20px; border: 0px solid #ffff…" at bounding box center [563, 236] width 603 height 379
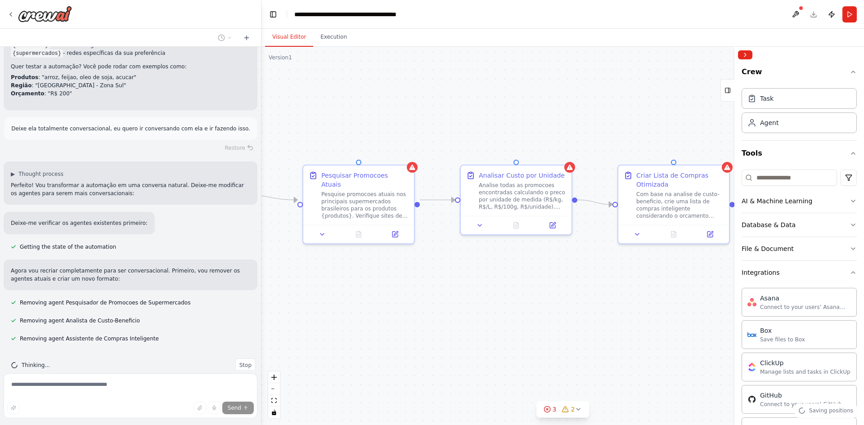
drag, startPoint x: 419, startPoint y: 301, endPoint x: 357, endPoint y: 289, distance: 62.8
click at [357, 289] on div ".deletable-edge-delete-btn { width: 20px; height: 20px; border: 0px solid #ffff…" at bounding box center [563, 236] width 603 height 379
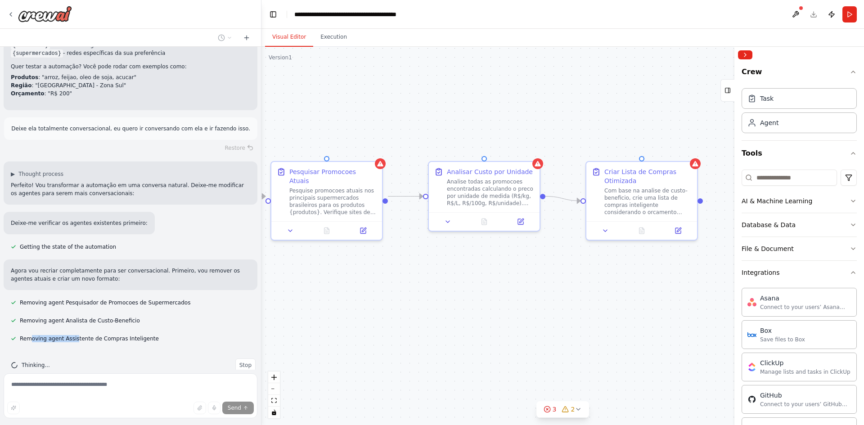
drag, startPoint x: 31, startPoint y: 322, endPoint x: 73, endPoint y: 322, distance: 42.3
click at [73, 335] on span "Removing agent Assistente de Compras Inteligente" at bounding box center [89, 338] width 139 height 7
click at [93, 335] on span "Removing agent Assistente de Compras Inteligente" at bounding box center [89, 338] width 139 height 7
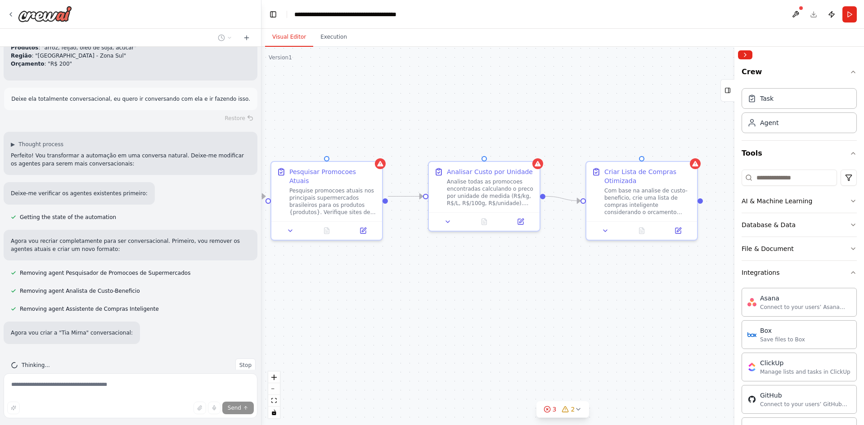
scroll to position [934, 0]
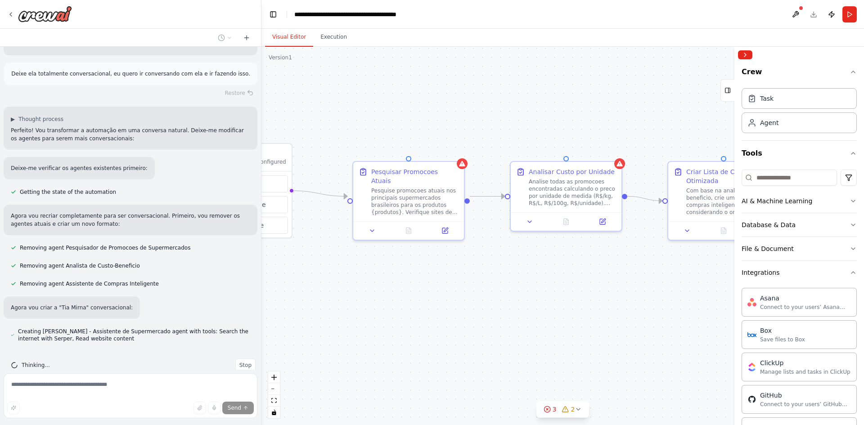
drag, startPoint x: 378, startPoint y: 303, endPoint x: 432, endPoint y: 294, distance: 54.9
click at [460, 303] on div ".deletable-edge-delete-btn { width: 20px; height: 20px; border: 0px solid #ffff…" at bounding box center [563, 236] width 603 height 379
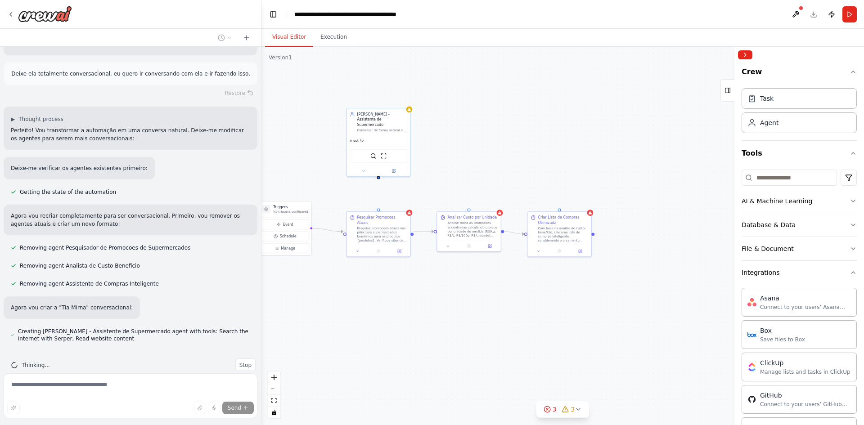
drag, startPoint x: 422, startPoint y: 282, endPoint x: 402, endPoint y: 281, distance: 20.8
click at [402, 281] on div ".deletable-edge-delete-btn { width: 20px; height: 20px; border: 0px solid #ffff…" at bounding box center [563, 236] width 603 height 379
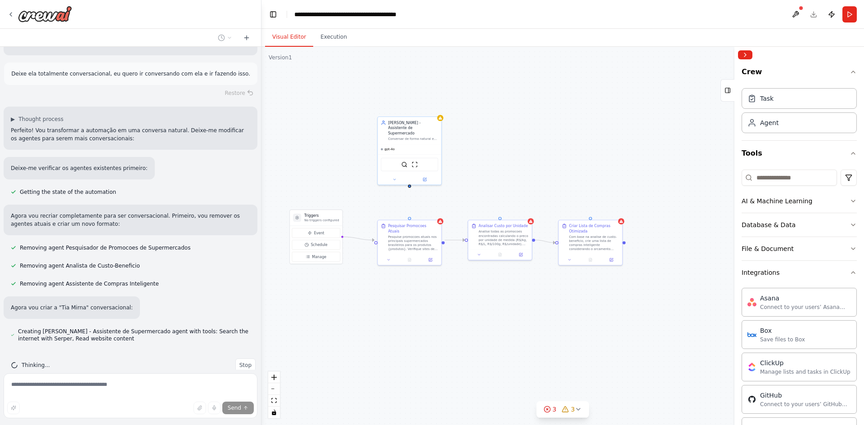
drag, startPoint x: 396, startPoint y: 288, endPoint x: 426, endPoint y: 296, distance: 31.8
click at [426, 296] on div ".deletable-edge-delete-btn { width: 20px; height: 20px; border: 0px solid #ffff…" at bounding box center [563, 236] width 603 height 379
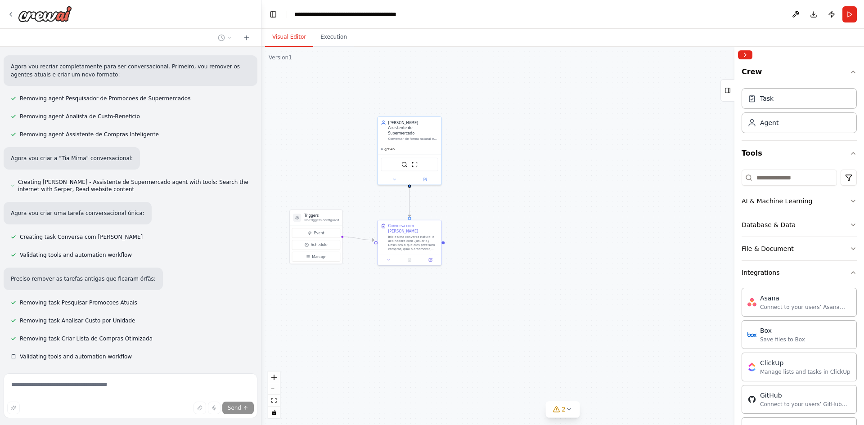
scroll to position [1102, 0]
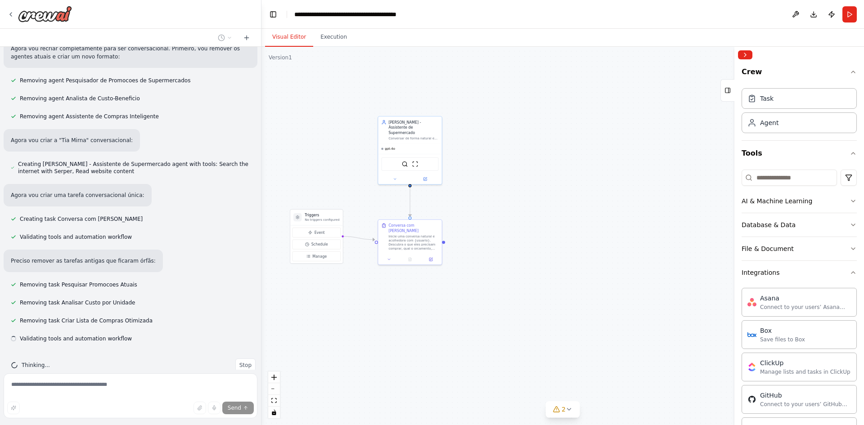
drag, startPoint x: 498, startPoint y: 258, endPoint x: 510, endPoint y: 254, distance: 12.7
click at [510, 254] on div ".deletable-edge-delete-btn { width: 20px; height: 20px; border: 0px solid #ffff…" at bounding box center [563, 236] width 603 height 379
drag, startPoint x: 335, startPoint y: 215, endPoint x: 341, endPoint y: 216, distance: 6.4
click at [341, 216] on p "No triggers configured" at bounding box center [339, 216] width 35 height 4
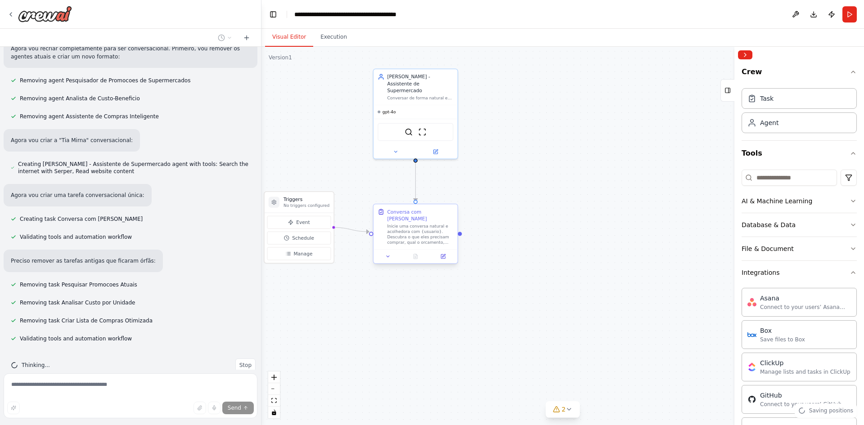
click at [410, 225] on div "Inicie uma conversa natural e acolhedora com {usuario}. Descubra o que eles pre…" at bounding box center [420, 235] width 66 height 22
click at [448, 253] on button at bounding box center [442, 257] width 23 height 8
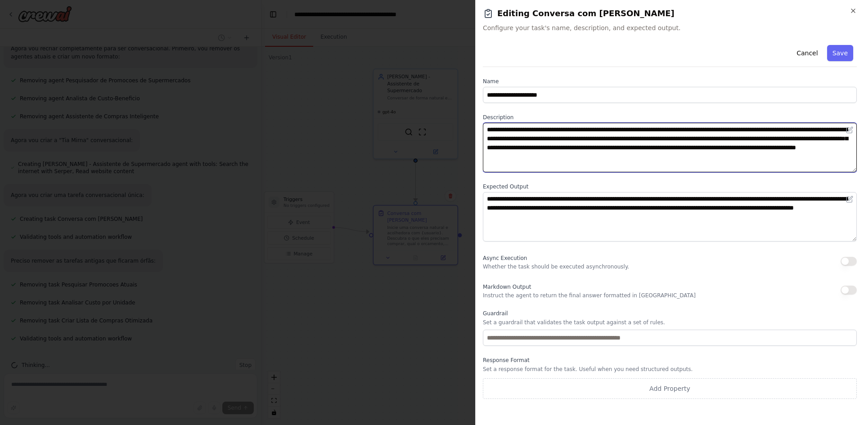
drag, startPoint x: 543, startPoint y: 131, endPoint x: 611, endPoint y: 130, distance: 68.9
click at [599, 131] on textarea "**********" at bounding box center [670, 148] width 374 height 50
click at [618, 130] on textarea "**********" at bounding box center [670, 148] width 374 height 50
click at [630, 131] on textarea "**********" at bounding box center [670, 148] width 374 height 50
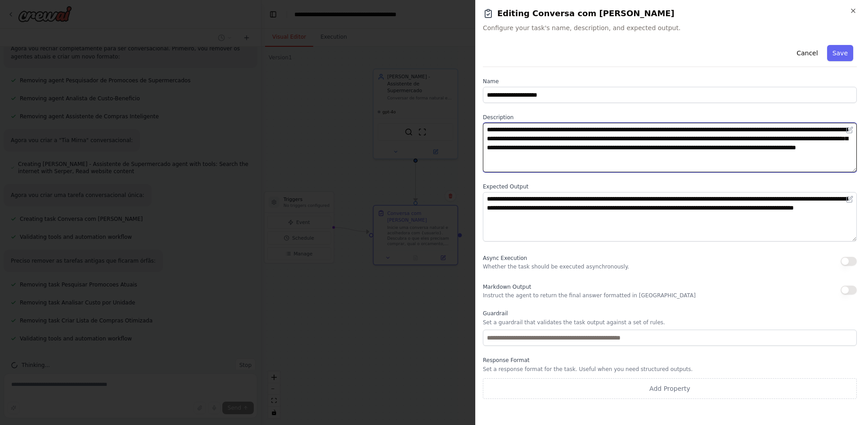
click at [663, 131] on textarea "**********" at bounding box center [670, 148] width 374 height 50
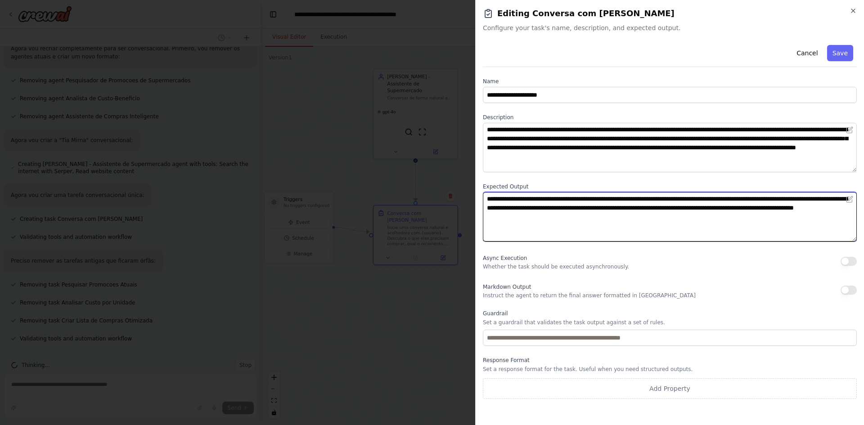
drag, startPoint x: 505, startPoint y: 201, endPoint x: 559, endPoint y: 198, distance: 54.1
click at [555, 198] on textarea "**********" at bounding box center [670, 217] width 374 height 50
click at [588, 198] on textarea "**********" at bounding box center [670, 217] width 374 height 50
drag, startPoint x: 552, startPoint y: 201, endPoint x: 609, endPoint y: 201, distance: 57.6
click at [577, 201] on textarea "**********" at bounding box center [670, 217] width 374 height 50
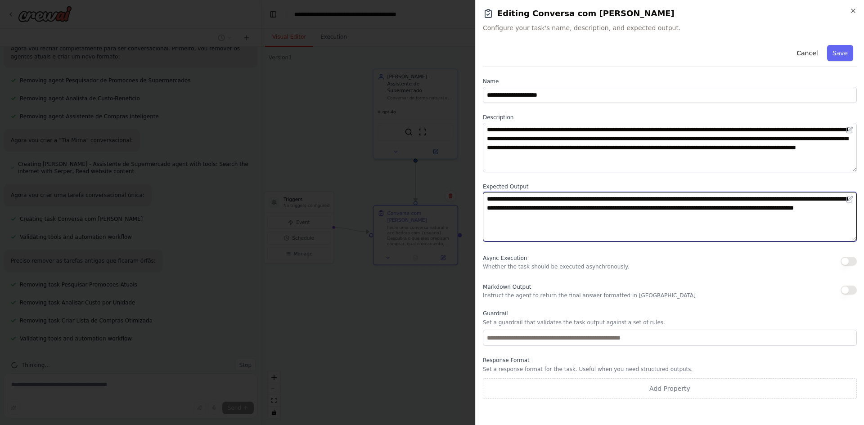
click at [610, 201] on textarea "**********" at bounding box center [670, 217] width 374 height 50
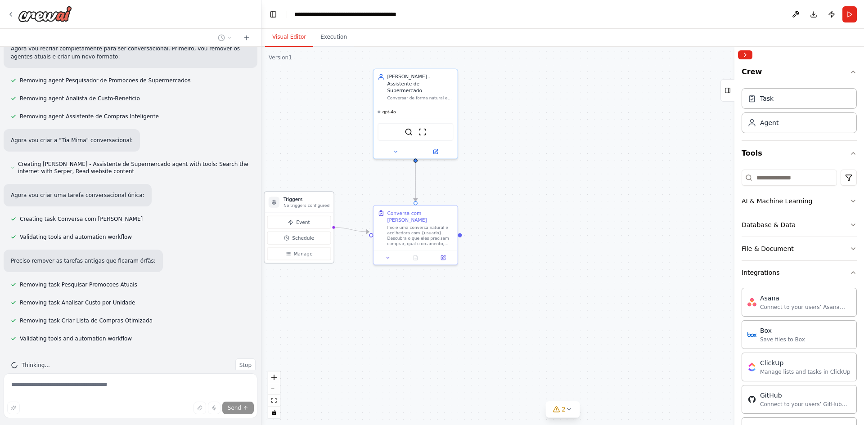
click at [313, 203] on p "No triggers configured" at bounding box center [307, 205] width 46 height 5
click at [377, 178] on div ".deletable-edge-delete-btn { width: 20px; height: 20px; border: 0px solid #ffff…" at bounding box center [563, 236] width 603 height 379
click at [423, 82] on div "Tia Mirna - Assistente de Supermercado" at bounding box center [420, 82] width 66 height 20
click at [438, 148] on icon at bounding box center [435, 150] width 5 height 5
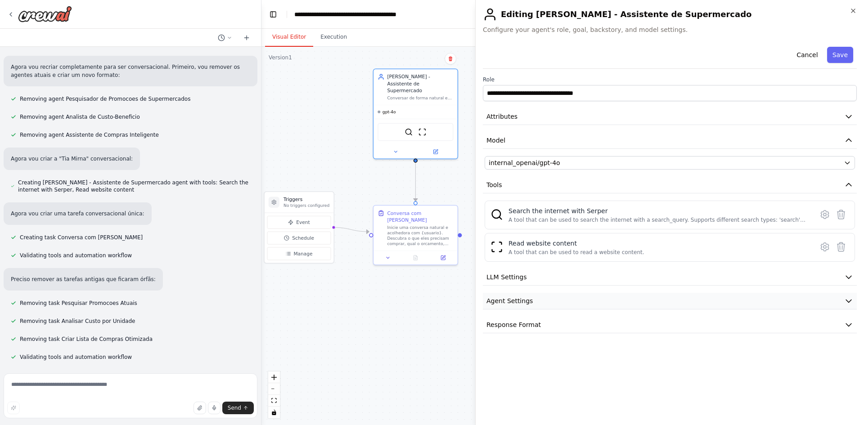
scroll to position [1067, 0]
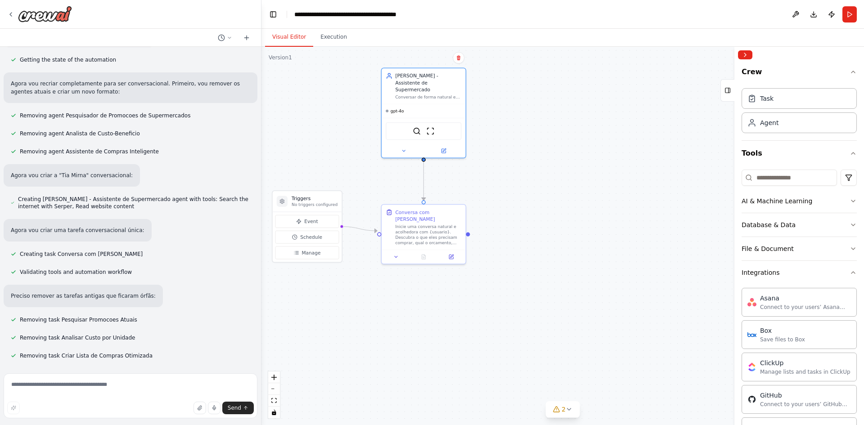
drag, startPoint x: 476, startPoint y: 292, endPoint x: 498, endPoint y: 291, distance: 21.7
click at [498, 291] on div ".deletable-edge-delete-btn { width: 20px; height: 20px; border: 0px solid #ffff…" at bounding box center [563, 236] width 603 height 379
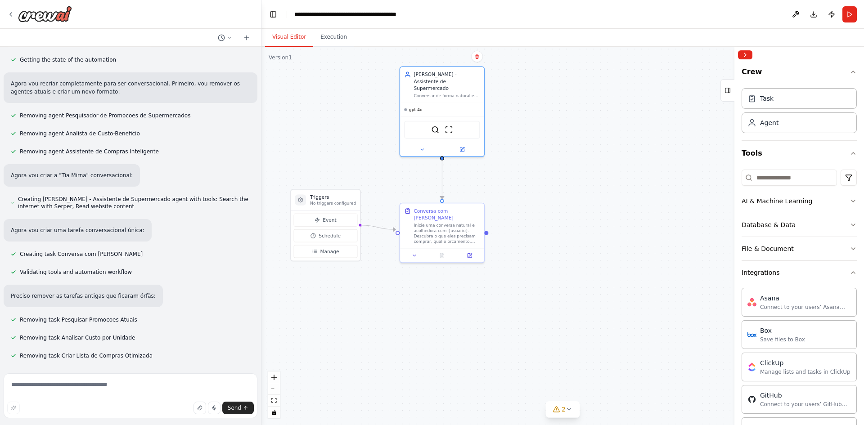
drag, startPoint x: 387, startPoint y: 312, endPoint x: 404, endPoint y: 310, distance: 17.3
click at [404, 310] on div ".deletable-edge-delete-btn { width: 20px; height: 20px; border: 0px solid #ffff…" at bounding box center [563, 236] width 603 height 379
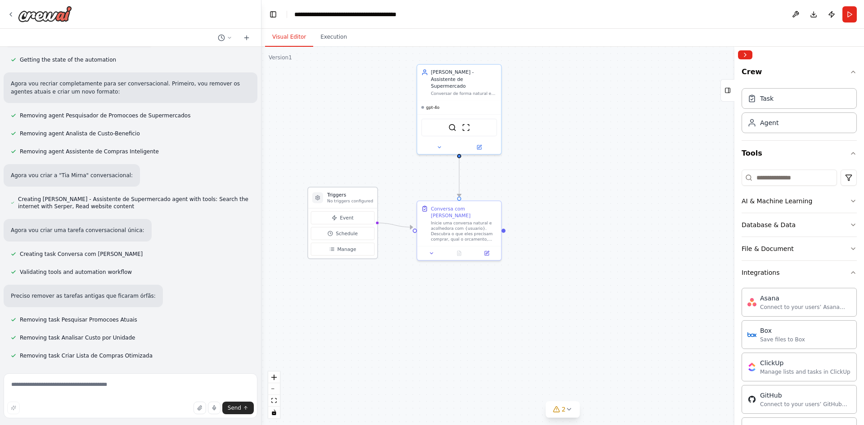
click at [338, 203] on p "No triggers configured" at bounding box center [350, 201] width 46 height 5
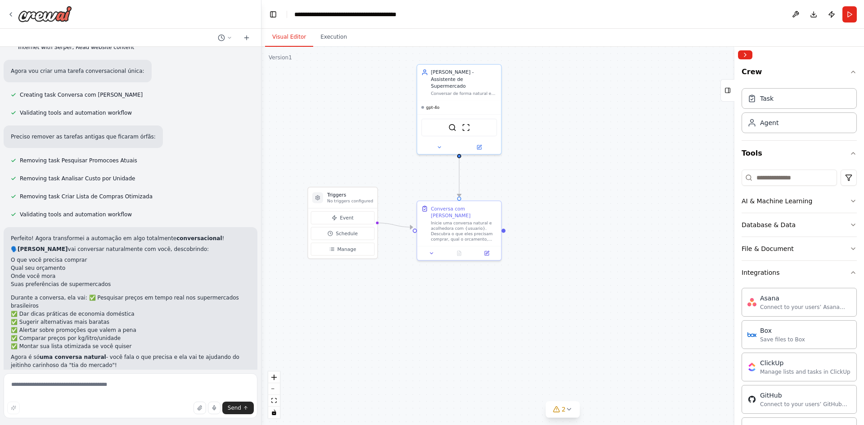
scroll to position [1234, 0]
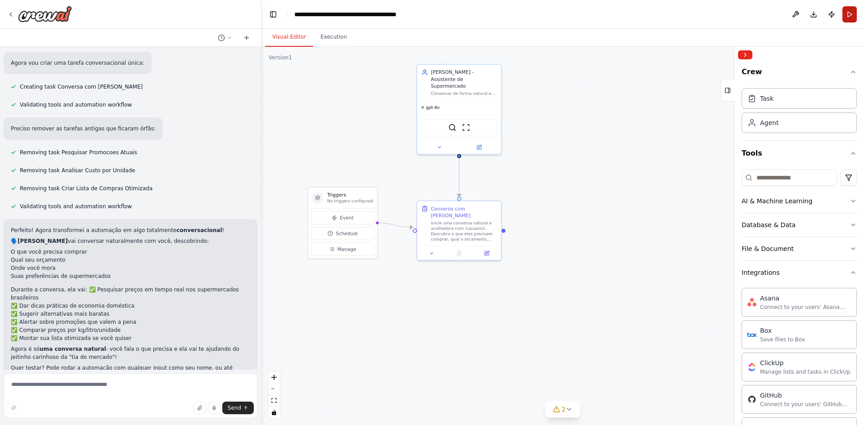
click at [848, 12] on button "Run" at bounding box center [850, 14] width 14 height 16
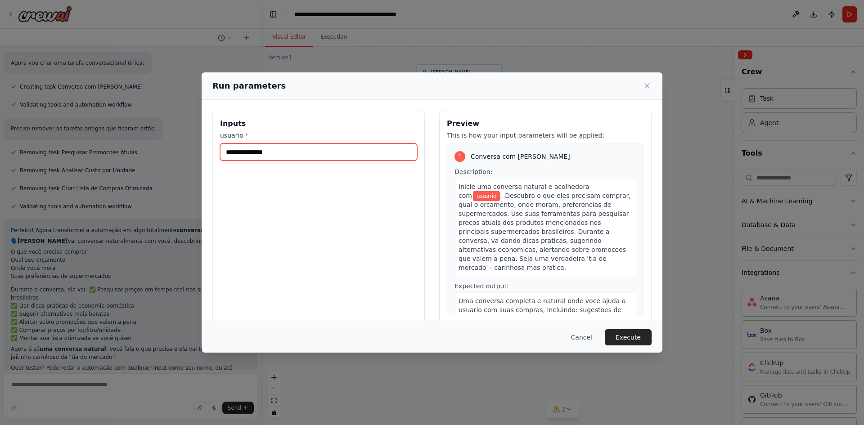
click at [273, 150] on input "usuario *" at bounding box center [318, 152] width 197 height 17
drag, startPoint x: 464, startPoint y: 185, endPoint x: 520, endPoint y: 186, distance: 56.3
click at [500, 185] on span "Inicie uma conversa natural e acolhedora com" at bounding box center [524, 191] width 131 height 16
click at [529, 186] on span "Inicie uma conversa natural e acolhedora com" at bounding box center [524, 191] width 131 height 16
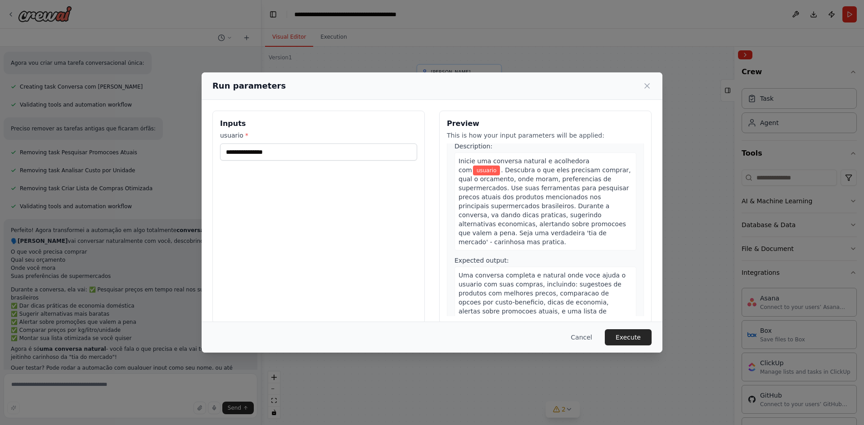
scroll to position [37, 0]
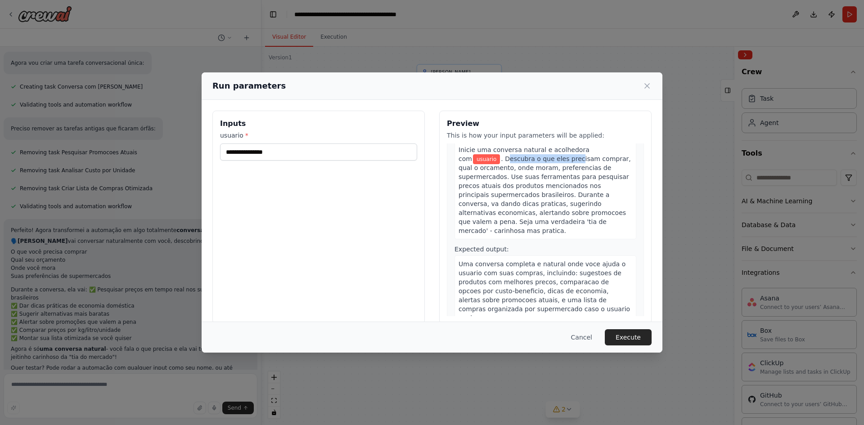
drag, startPoint x: 460, startPoint y: 160, endPoint x: 526, endPoint y: 158, distance: 66.7
click at [525, 158] on span ". Descubra o que eles precisam comprar, qual o orcamento, onde moram, preferenc…" at bounding box center [545, 194] width 172 height 79
drag, startPoint x: 563, startPoint y: 159, endPoint x: 520, endPoint y: 186, distance: 50.5
click at [564, 159] on span ". Descubra o que eles precisam comprar, qual o orcamento, onde moram, preferenc…" at bounding box center [545, 194] width 172 height 79
drag, startPoint x: 466, startPoint y: 172, endPoint x: 517, endPoint y: 168, distance: 51.5
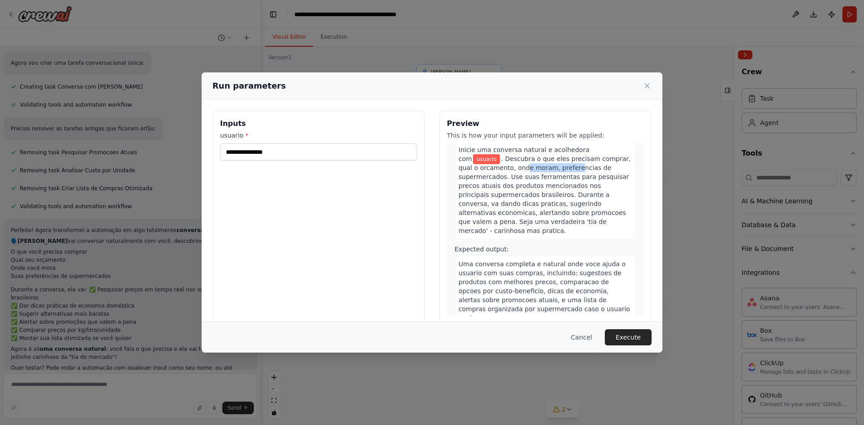
click at [516, 168] on span ". Descubra o que eles precisam comprar, qual o orcamento, onde moram, preferenc…" at bounding box center [545, 194] width 172 height 79
click at [548, 167] on span ". Descubra o que eles precisam comprar, qual o orcamento, onde moram, preferenc…" at bounding box center [545, 194] width 172 height 79
click at [288, 153] on input "usuario *" at bounding box center [318, 152] width 197 height 17
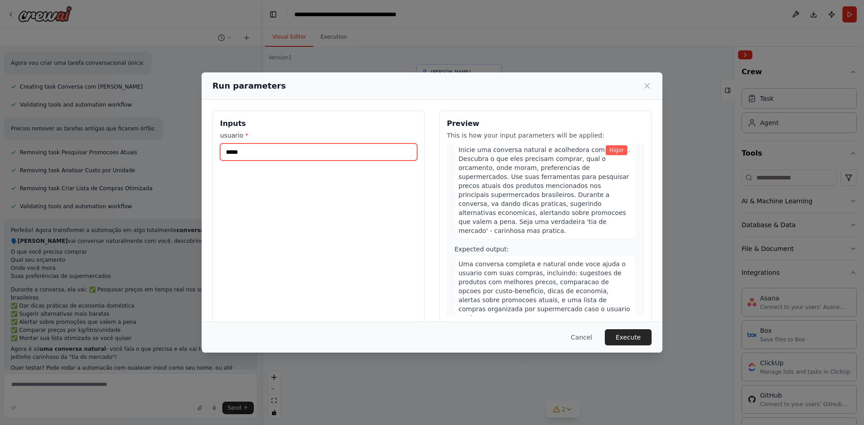
type input "*****"
click at [626, 337] on button "Execute" at bounding box center [628, 338] width 47 height 16
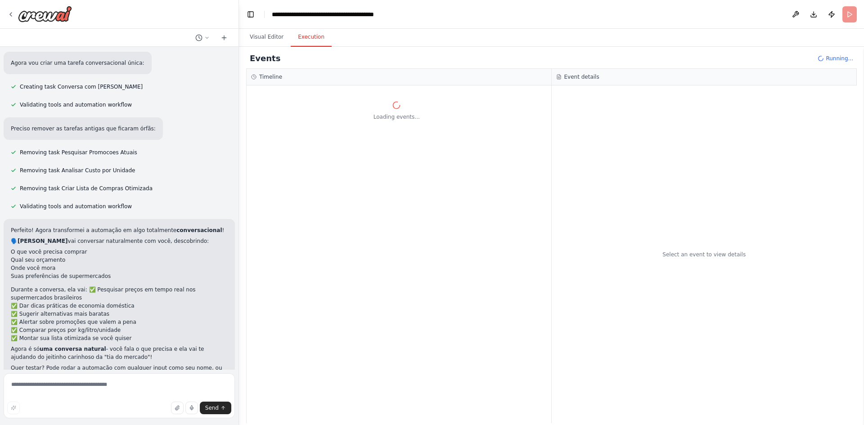
scroll to position [1258, 0]
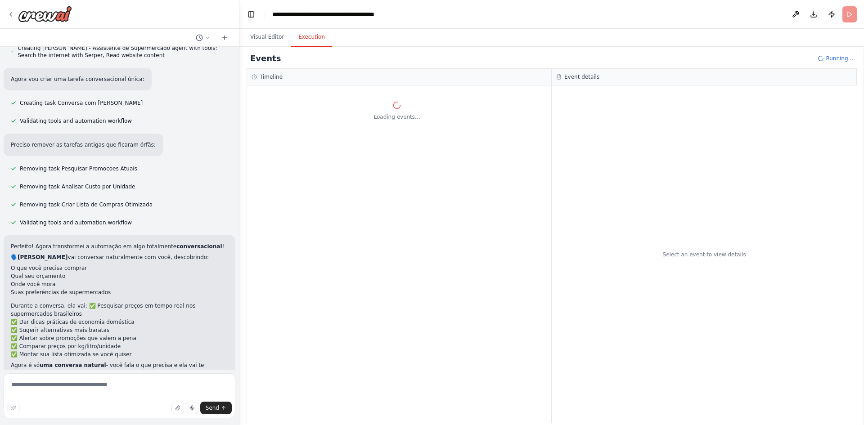
drag, startPoint x: 260, startPoint y: 125, endPoint x: 240, endPoint y: 134, distance: 22.0
click at [240, 134] on div """" Você é a Tia Mirna, uma "tia de mercado" carinhosa e prática, com experiênc…" at bounding box center [432, 212] width 864 height 425
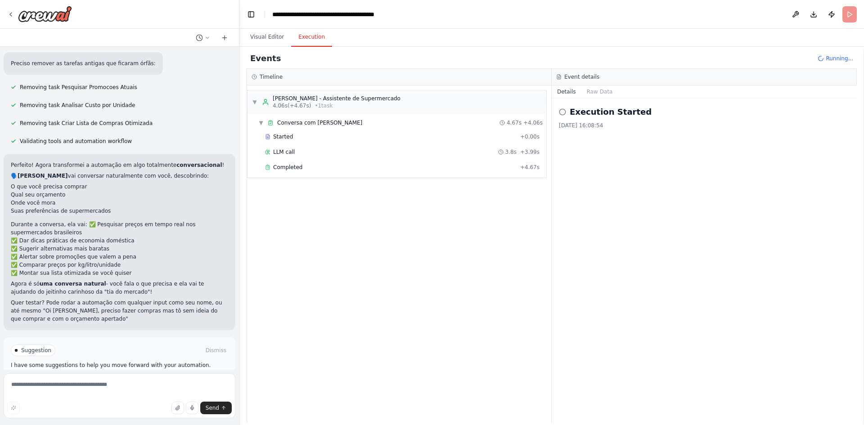
scroll to position [1340, 0]
click at [116, 378] on span "Improve automation" at bounding box center [123, 381] width 55 height 7
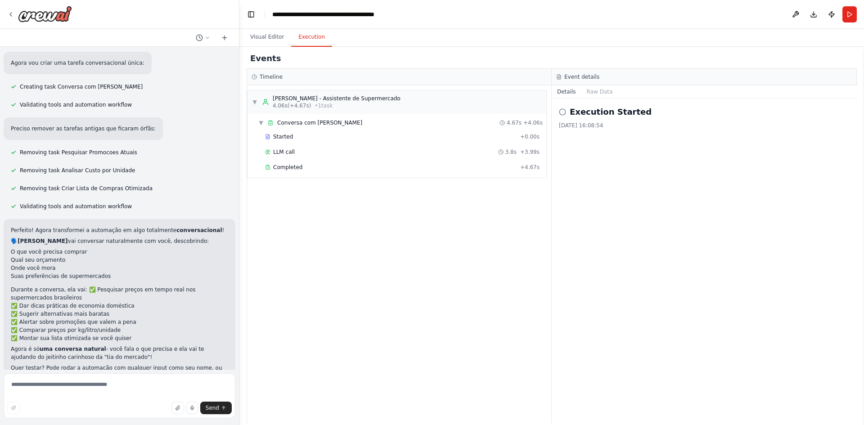
scroll to position [1310, 0]
